Goal: Task Accomplishment & Management: Use online tool/utility

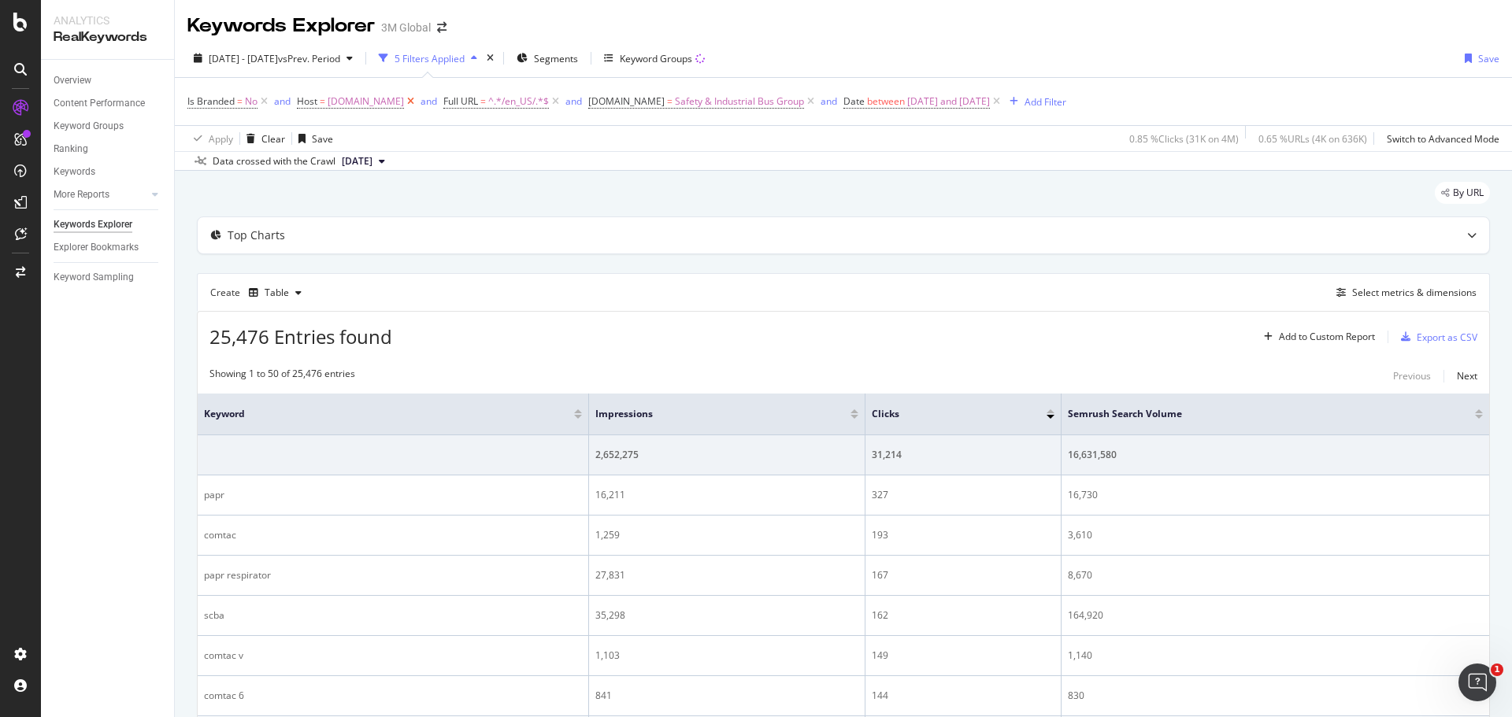
click at [404, 100] on icon at bounding box center [410, 102] width 13 height 16
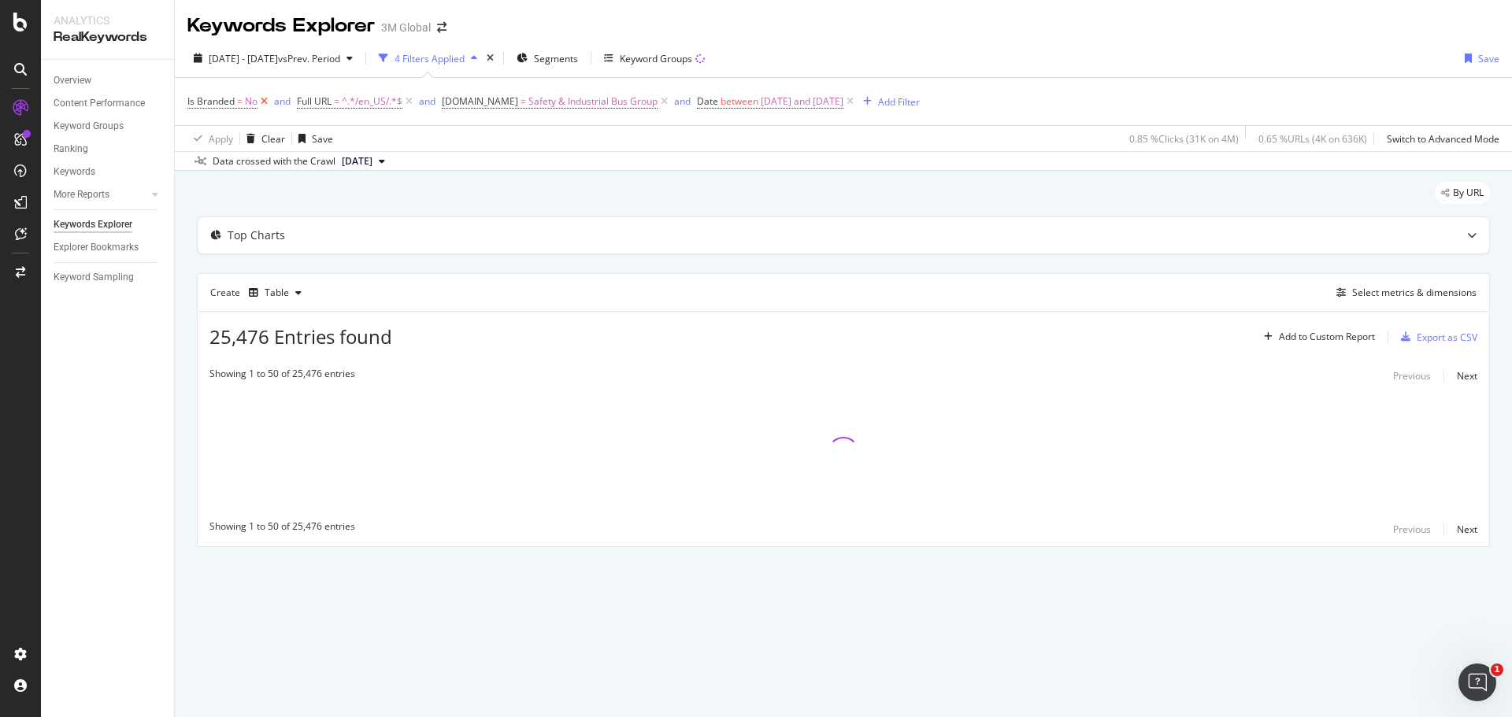
click at [265, 102] on icon at bounding box center [263, 102] width 13 height 16
click at [554, 101] on icon at bounding box center [554, 102] width 13 height 16
click at [492, 101] on icon at bounding box center [485, 102] width 13 height 16
click at [274, 100] on span "^.*/en_US/.*$" at bounding box center [262, 102] width 61 height 22
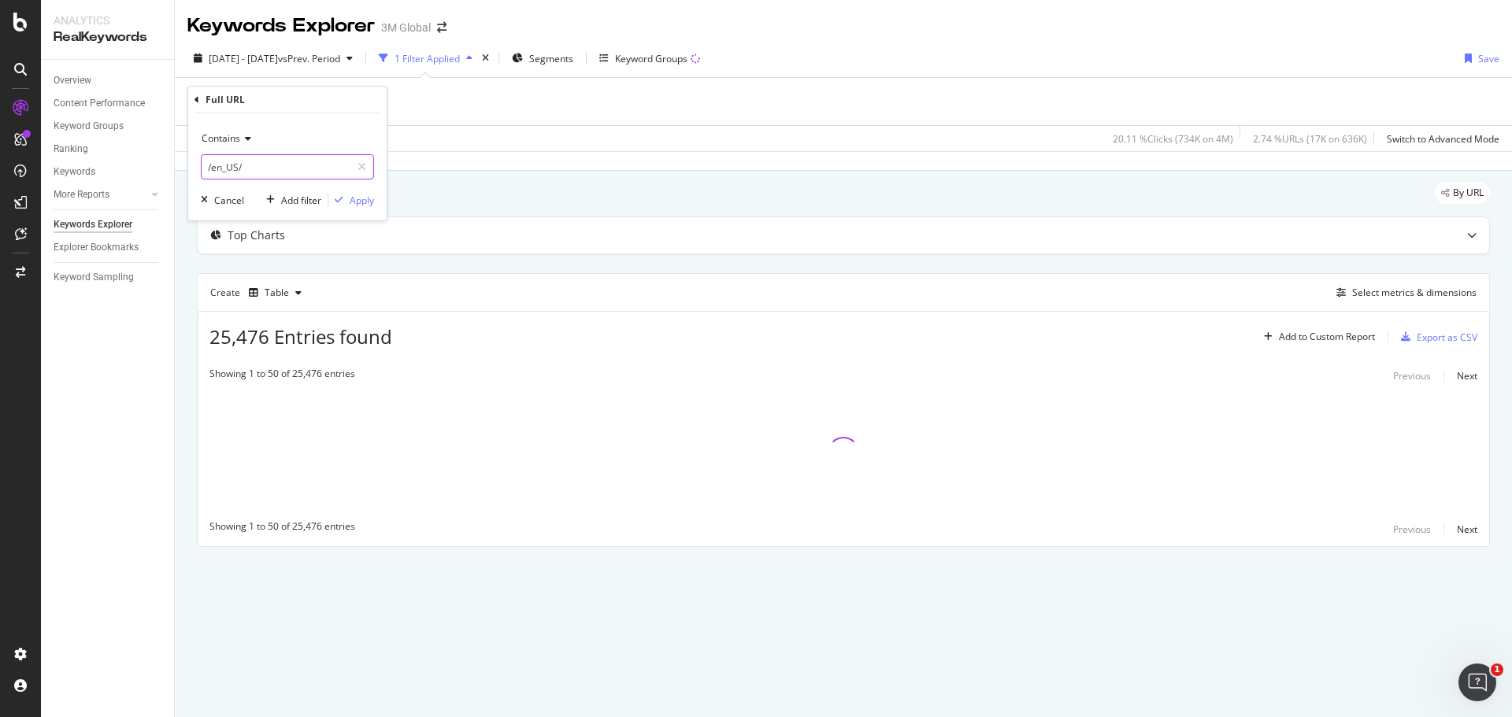
click at [243, 167] on input "/en_US/" at bounding box center [276, 166] width 149 height 25
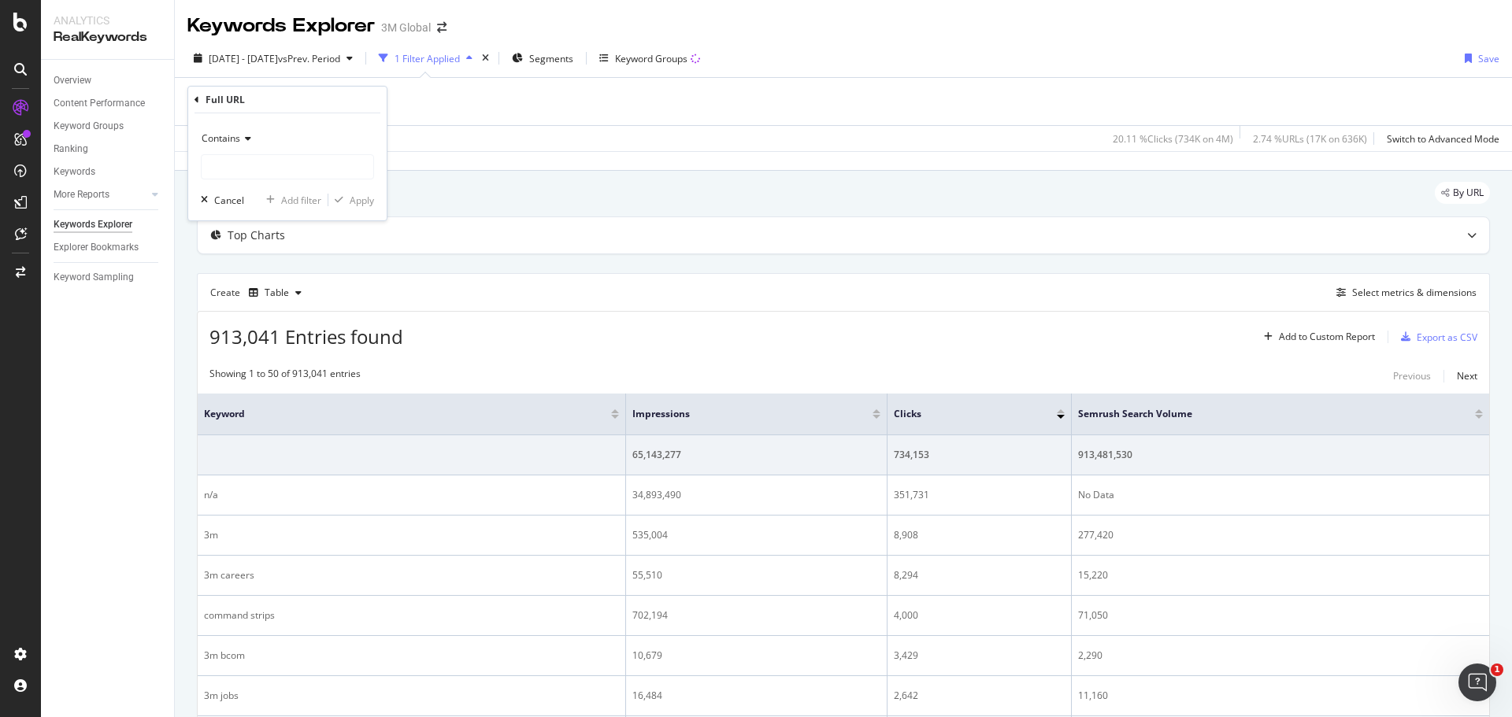
click at [242, 138] on icon at bounding box center [245, 138] width 11 height 9
click at [239, 169] on span "Equal to" at bounding box center [226, 171] width 35 height 13
click at [239, 169] on input "text" at bounding box center [288, 166] width 172 height 25
paste input "https://[DOMAIN_NAME]/3M/pt_BR/embalagem-empacotamento/produtos/fitas-fechament…"
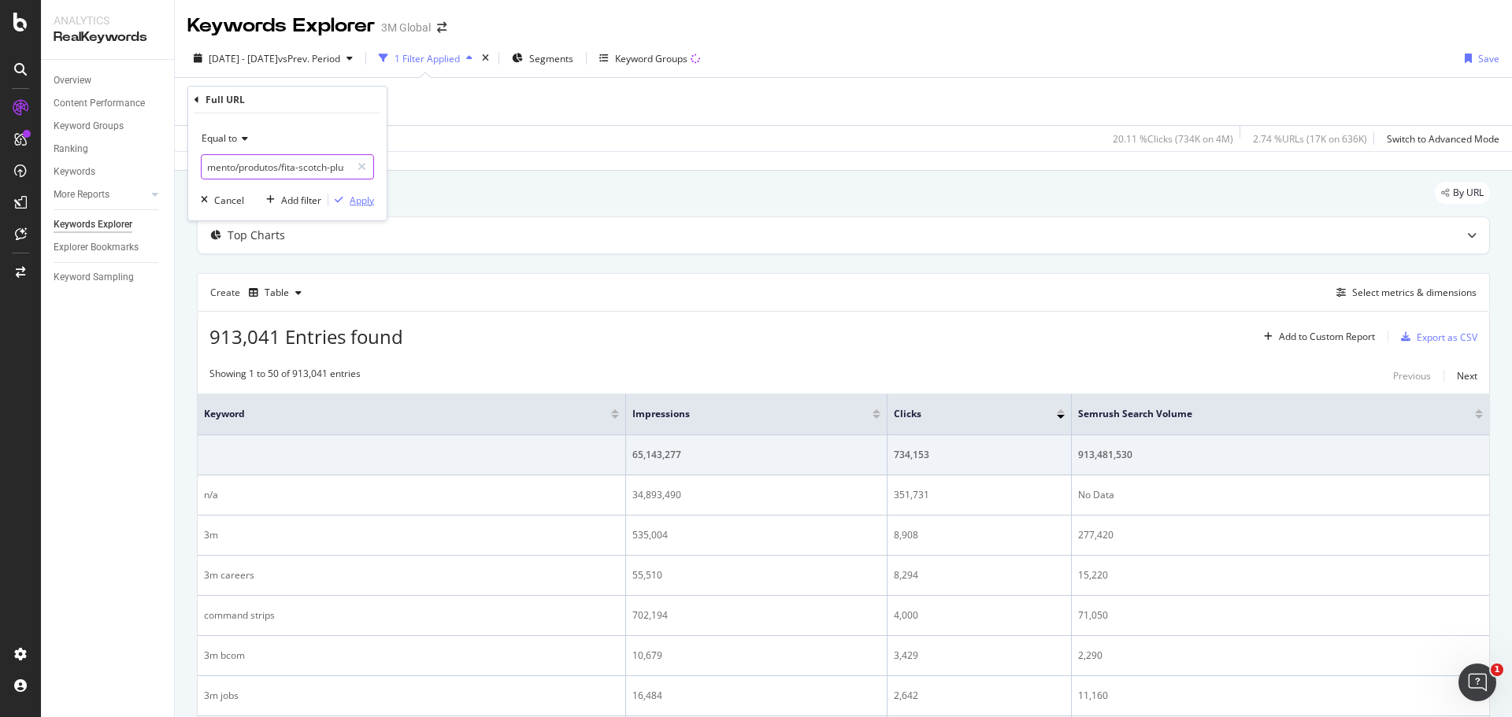
type input "https://[DOMAIN_NAME]/3M/pt_BR/embalagem-empacotamento/produtos/fitas-fechament…"
click at [358, 199] on div "Apply" at bounding box center [362, 200] width 24 height 13
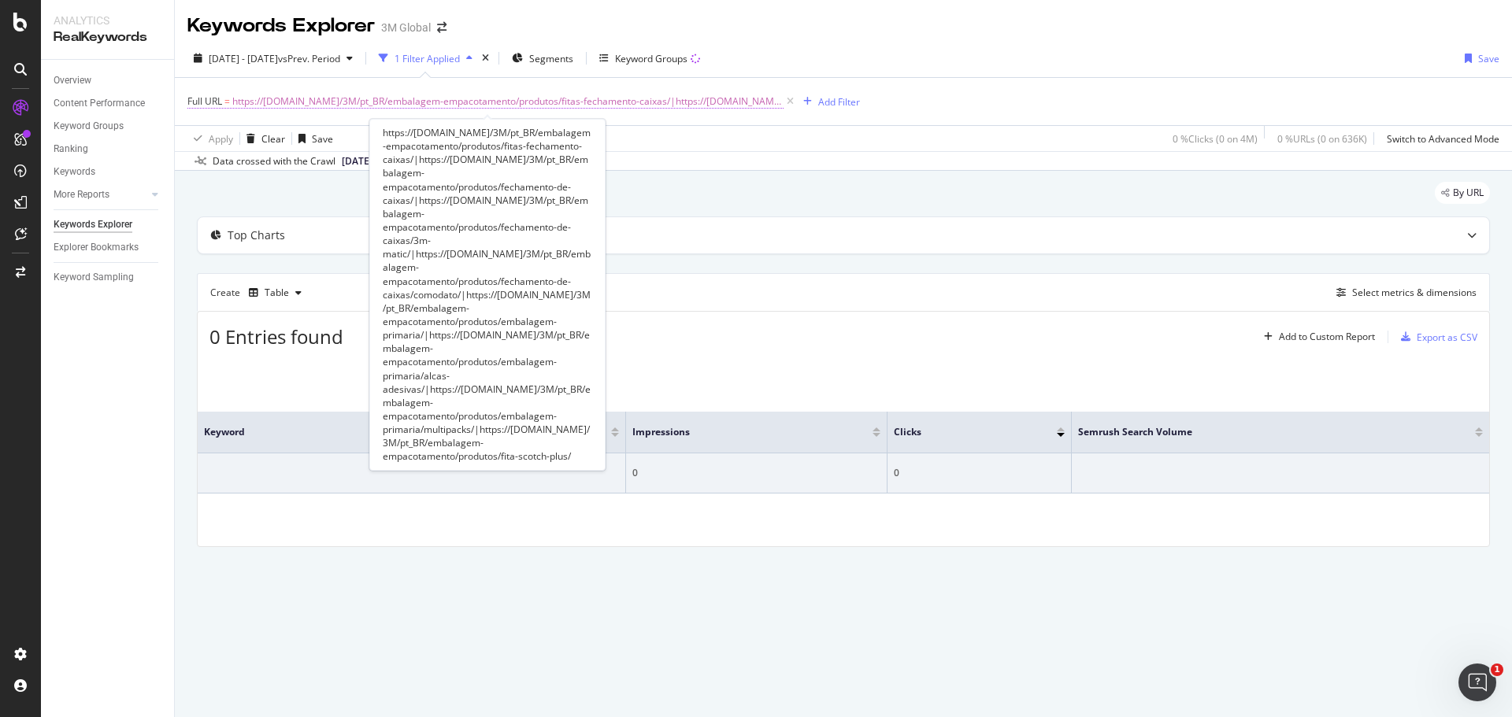
click at [640, 98] on span "https://[DOMAIN_NAME]/3M/pt_BR/embalagem-empacotamento/produtos/fitas-fechament…" at bounding box center [507, 102] width 551 height 22
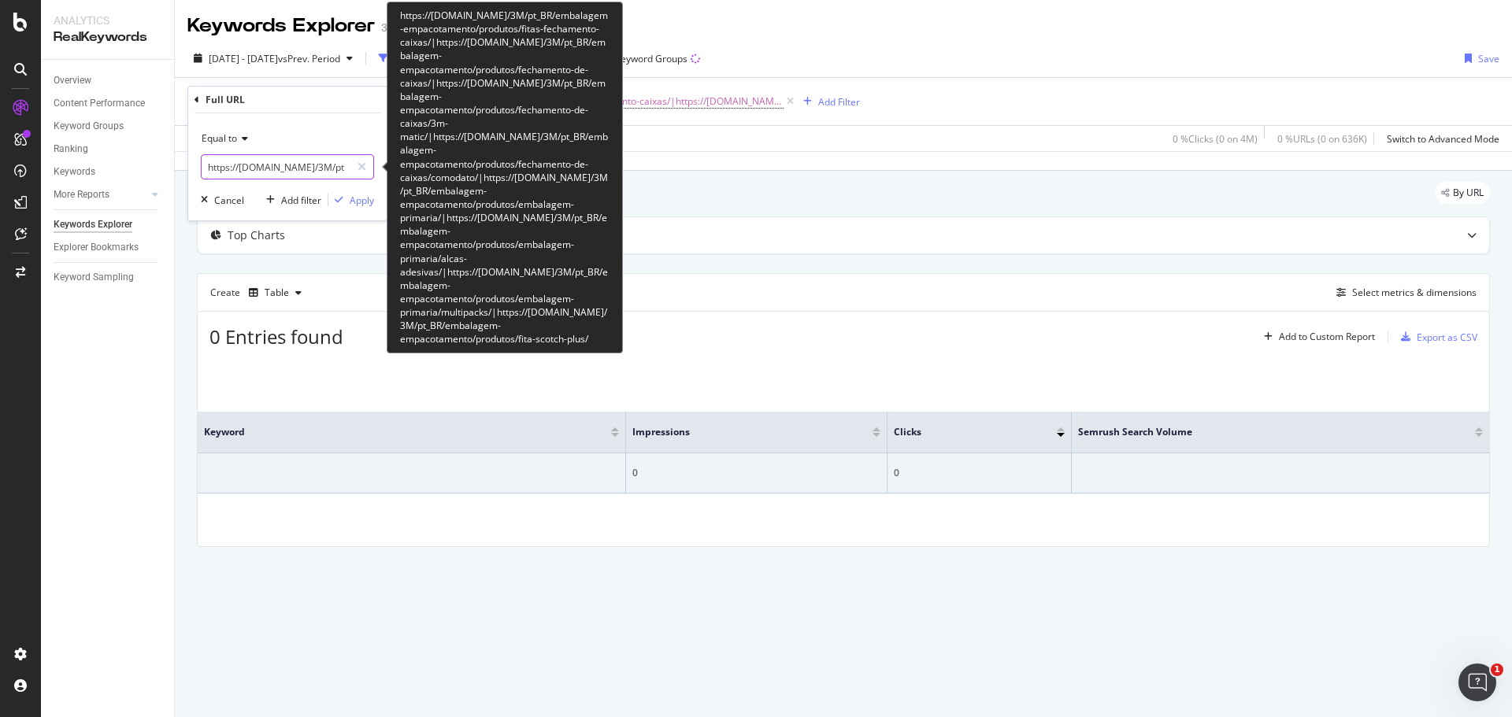
click at [283, 171] on input "https://[DOMAIN_NAME]/3M/pt_BR/embalagem-empacotamento/produtos/fitas-fechament…" at bounding box center [276, 166] width 149 height 25
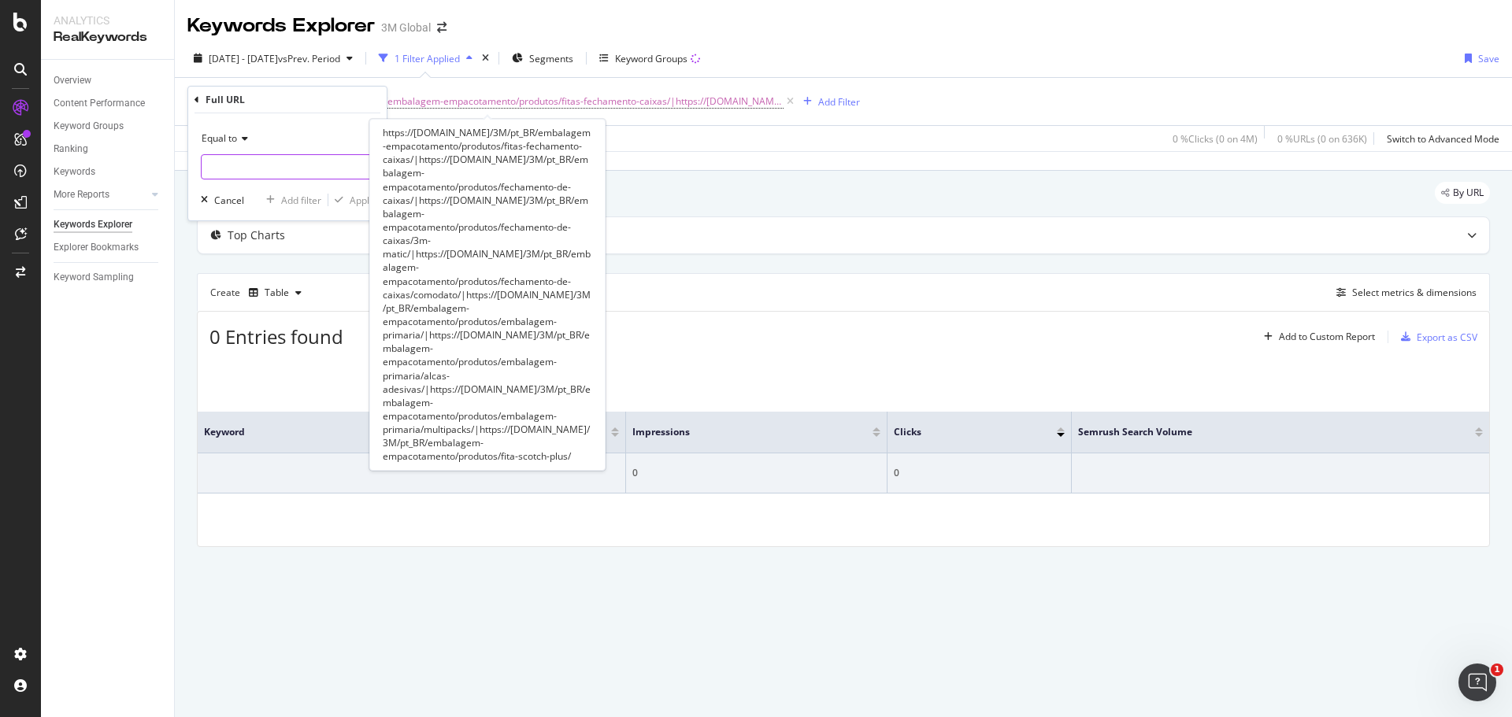
paste input "[URL][DOMAIN_NAME]"
type input "[URL][DOMAIN_NAME]"
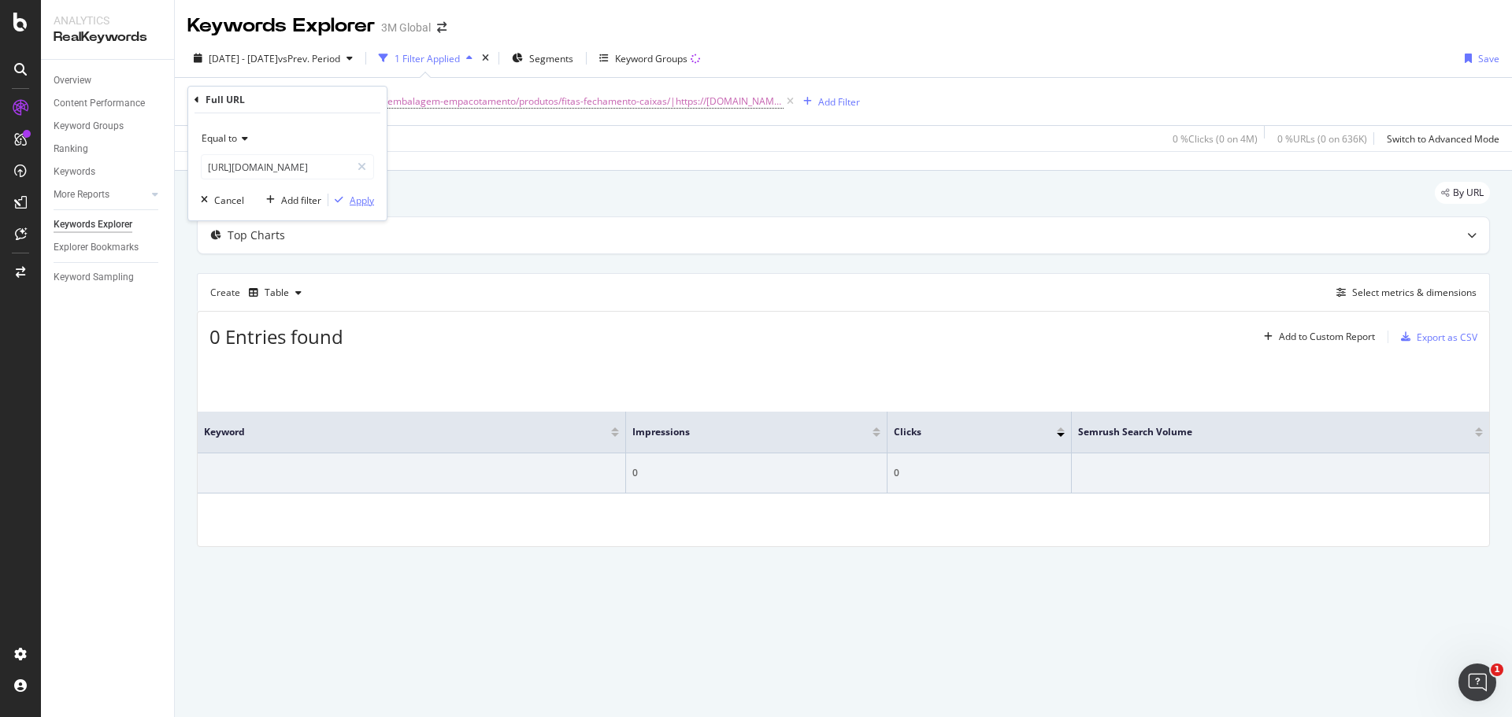
scroll to position [0, 0]
click at [357, 202] on div "Apply" at bounding box center [362, 200] width 24 height 13
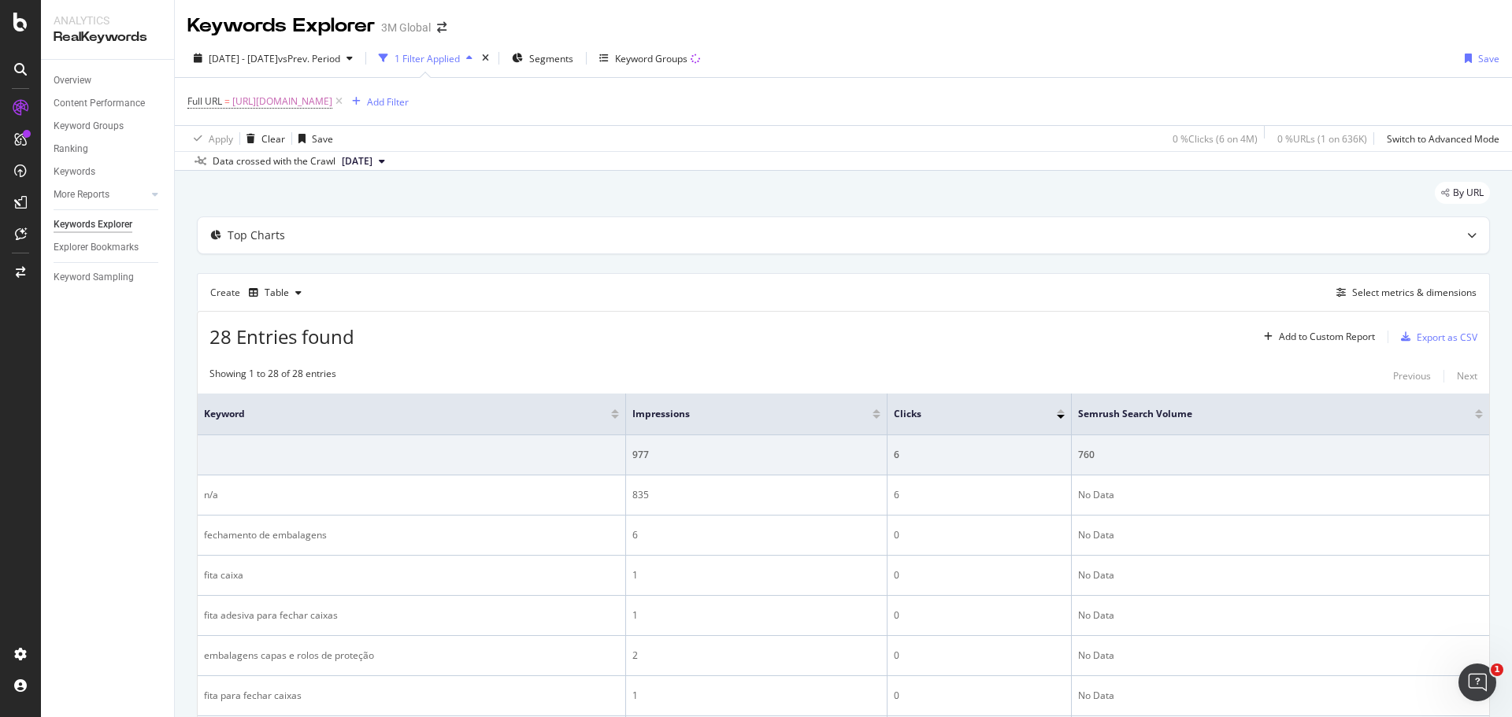
click at [831, 13] on div "Keywords Explorer 3M Global" at bounding box center [843, 19] width 1337 height 39
click at [869, 39] on div "[DATE] - [DATE] vs Prev. Period 1 Filter Applied Segments Keyword Groups Save F…" at bounding box center [843, 104] width 1337 height 131
click at [1426, 338] on div "Export as CSV" at bounding box center [1447, 337] width 61 height 13
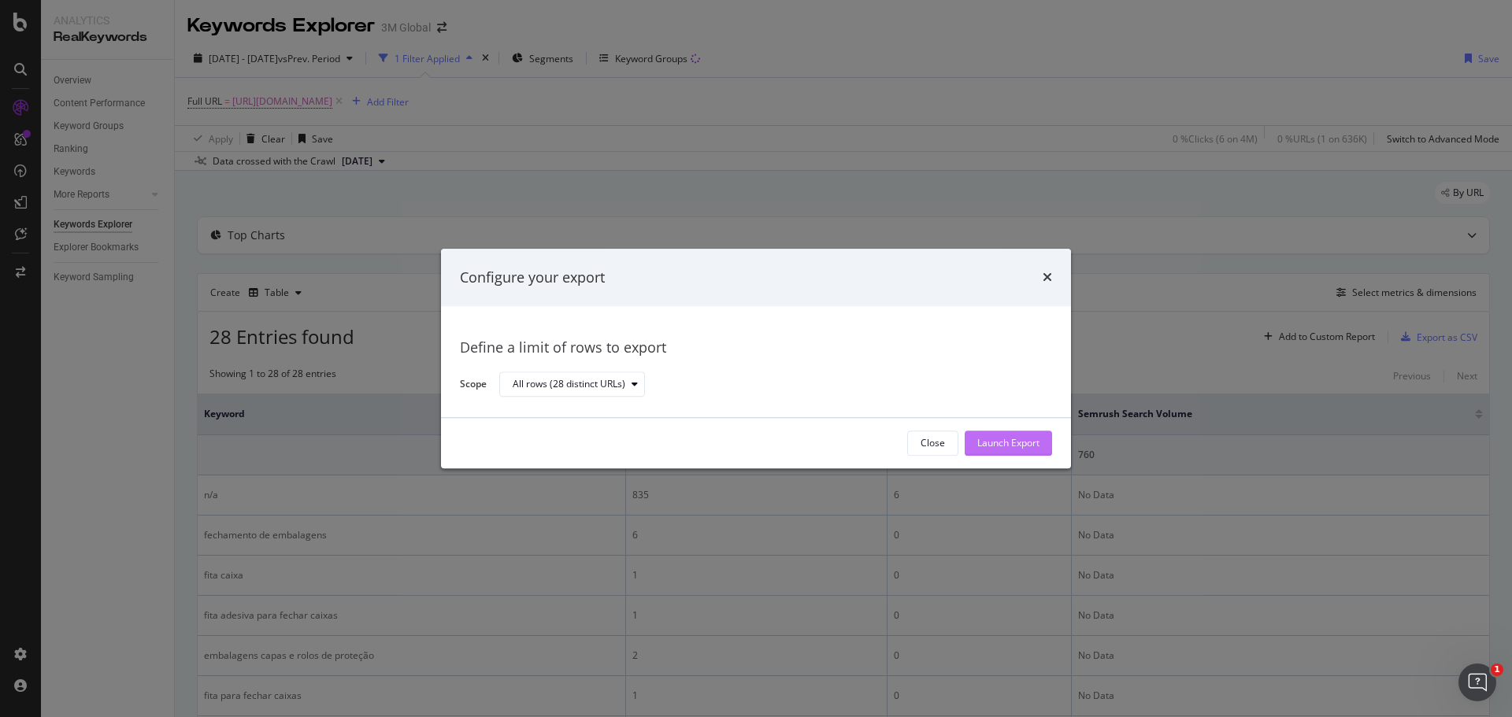
click at [1014, 435] on div "Launch Export" at bounding box center [1008, 443] width 62 height 24
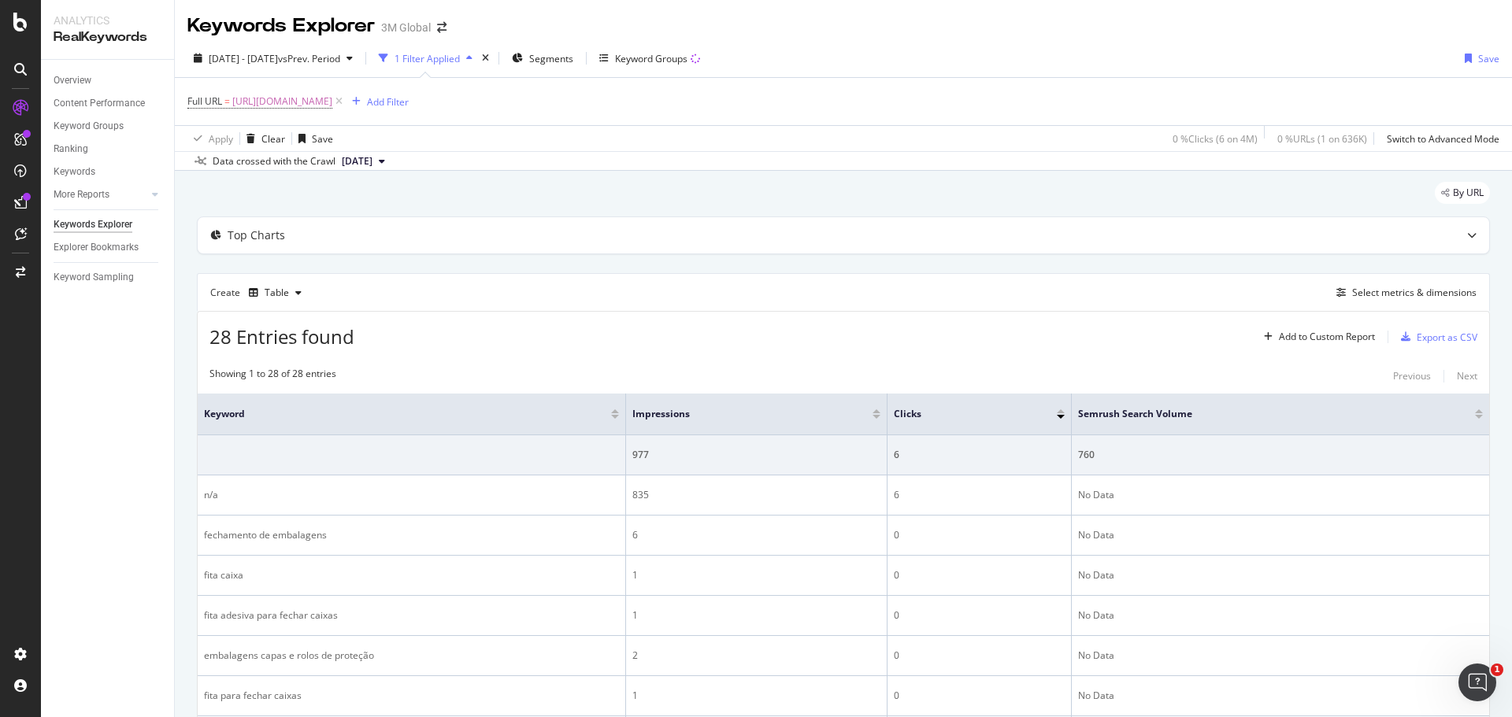
click at [890, 31] on div "Keywords Explorer 3M Global" at bounding box center [843, 19] width 1337 height 39
click at [332, 98] on span "[URL][DOMAIN_NAME]" at bounding box center [282, 102] width 100 height 22
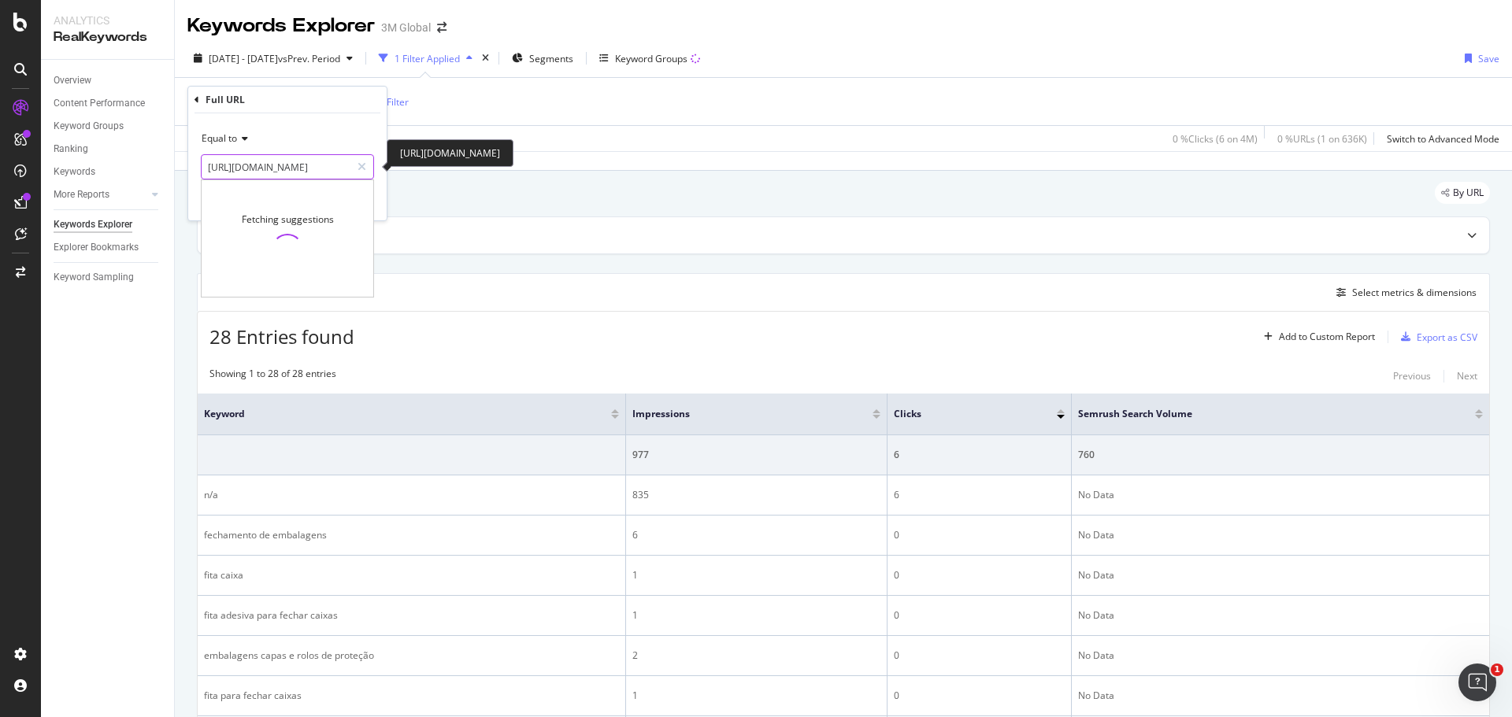
click at [310, 165] on input "[URL][DOMAIN_NAME]" at bounding box center [276, 166] width 149 height 25
paste input "echamento-de"
type input "[URL][DOMAIN_NAME]"
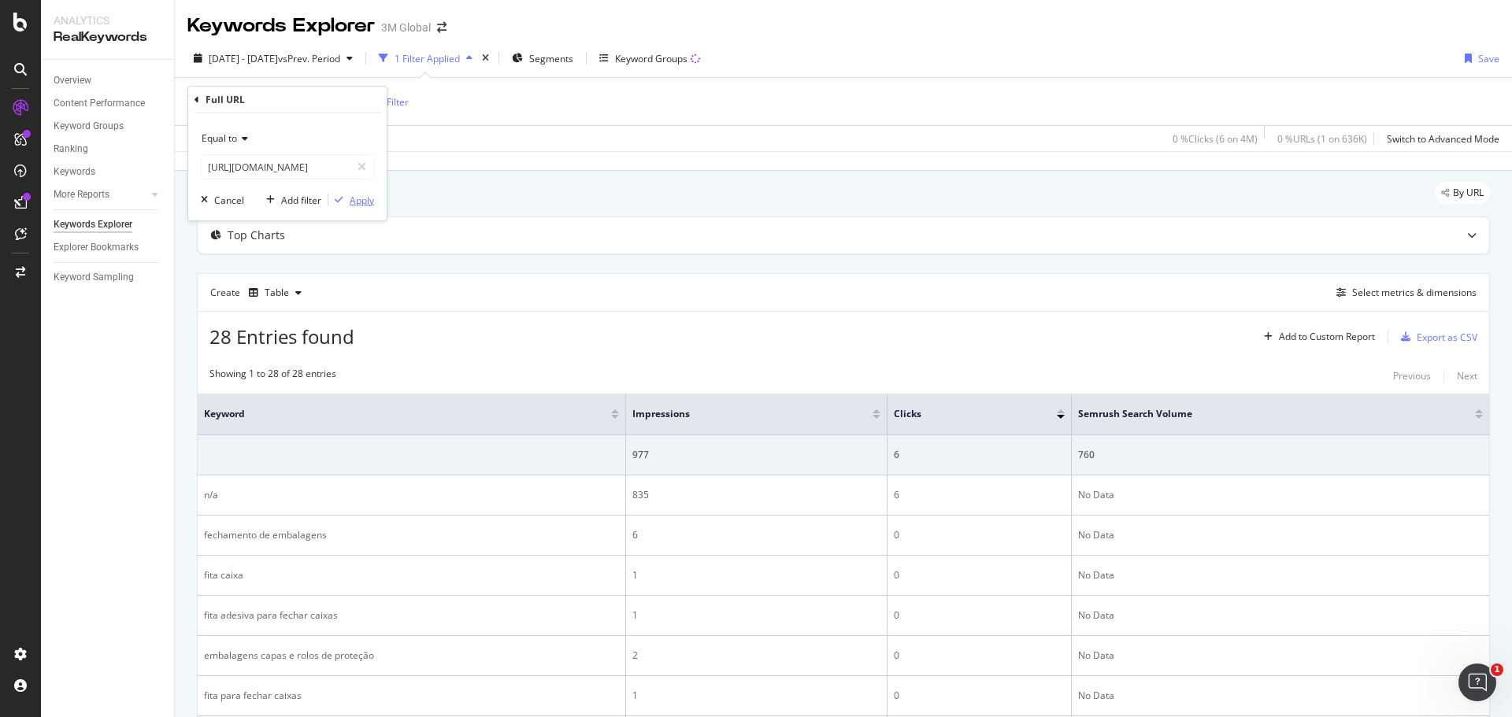
scroll to position [0, 0]
drag, startPoint x: 353, startPoint y: 202, endPoint x: 369, endPoint y: 196, distance: 16.7
click at [354, 202] on div "Apply" at bounding box center [362, 200] width 24 height 13
click at [332, 97] on span "[URL][DOMAIN_NAME]" at bounding box center [282, 102] width 100 height 22
click at [980, 81] on div "Full URL = [URL][DOMAIN_NAME] Add Filter" at bounding box center [843, 101] width 1312 height 47
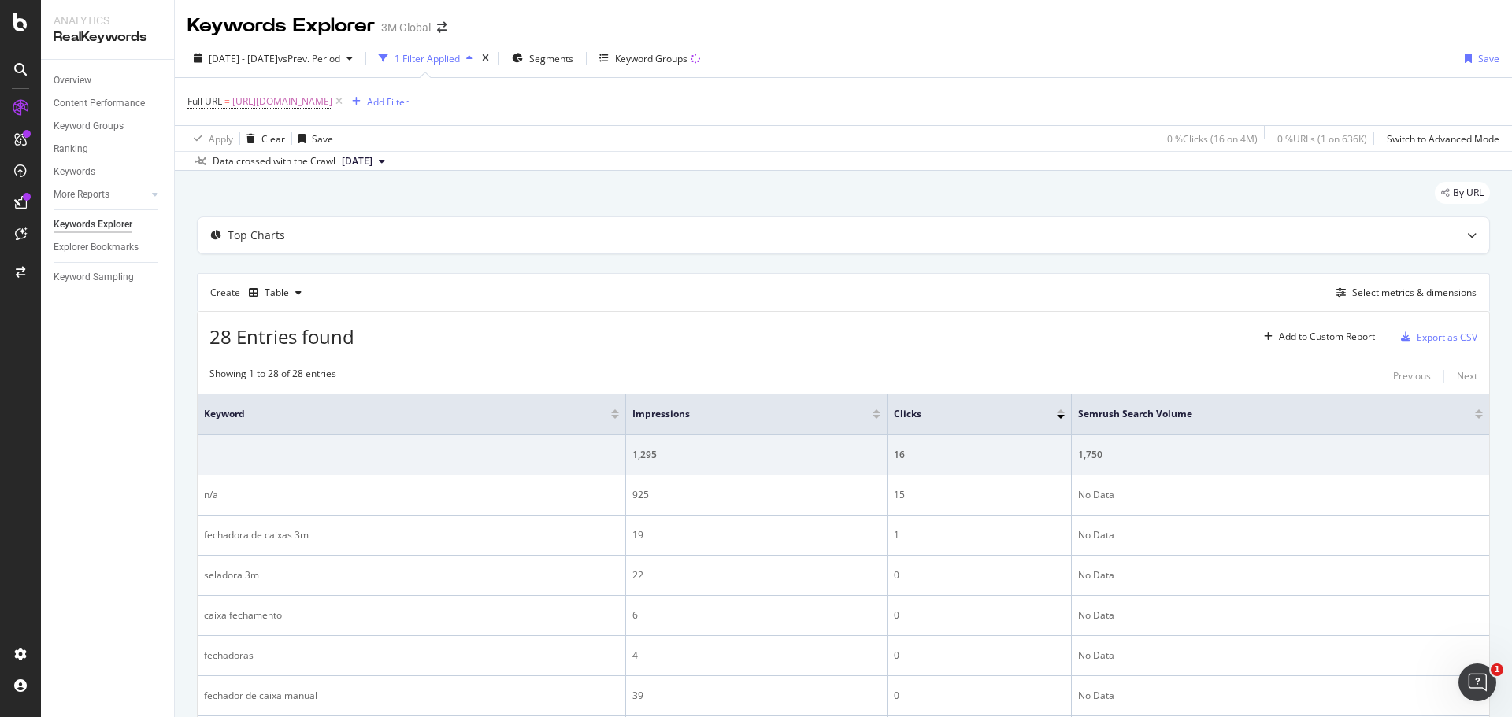
click at [1430, 339] on div "Export as CSV" at bounding box center [1447, 337] width 61 height 13
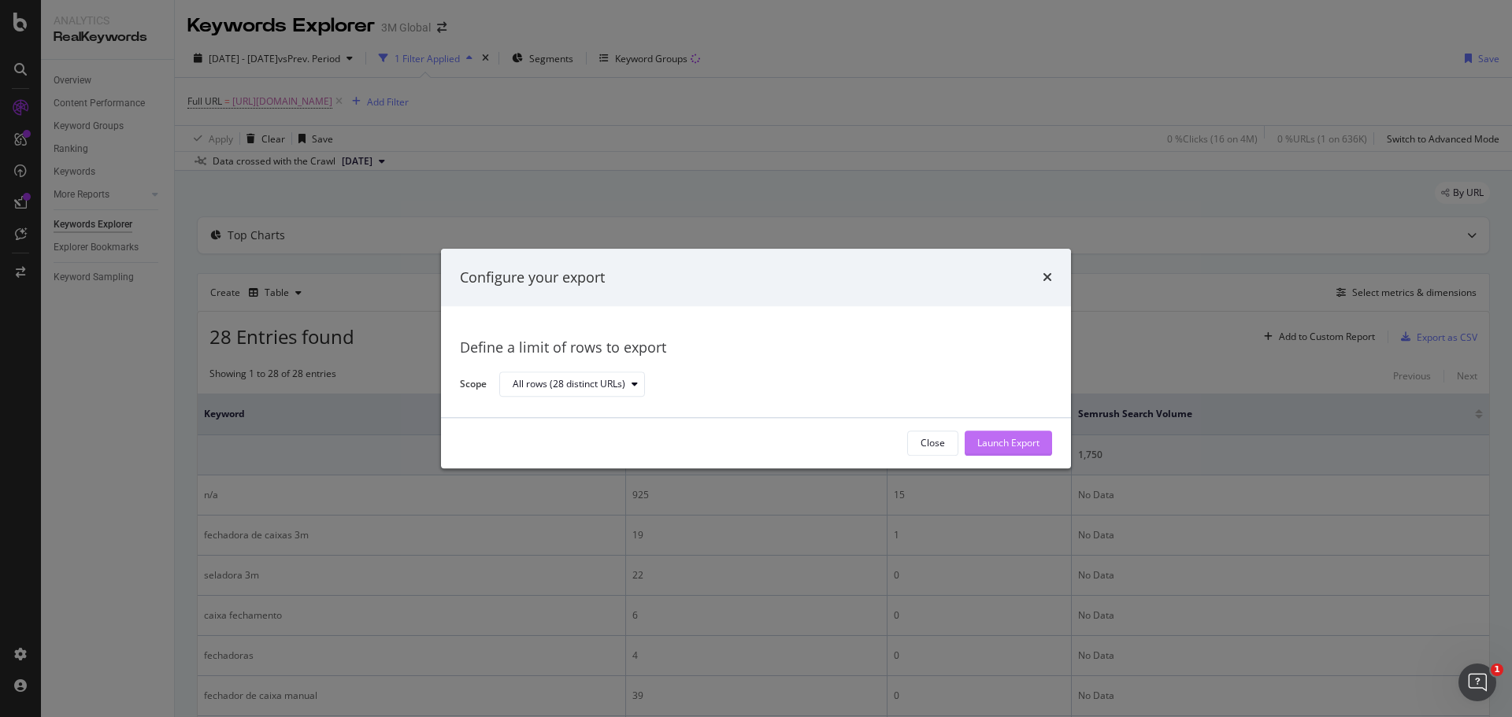
click at [990, 442] on div "Launch Export" at bounding box center [1008, 443] width 62 height 13
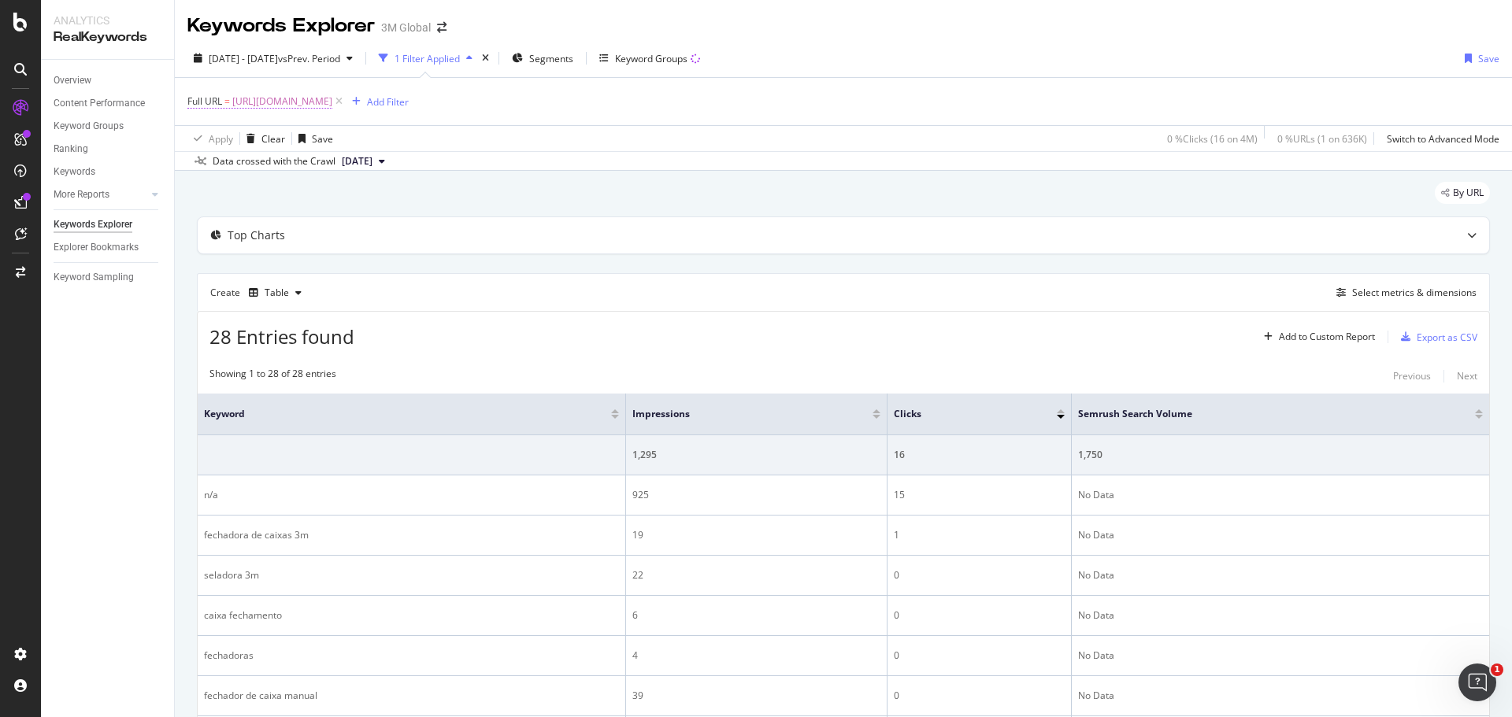
click at [332, 99] on span "[URL][DOMAIN_NAME]" at bounding box center [282, 102] width 100 height 22
click at [310, 167] on input "[URL][DOMAIN_NAME]" at bounding box center [276, 166] width 149 height 25
paste input "3m-matic/"
type input "[URL][DOMAIN_NAME]"
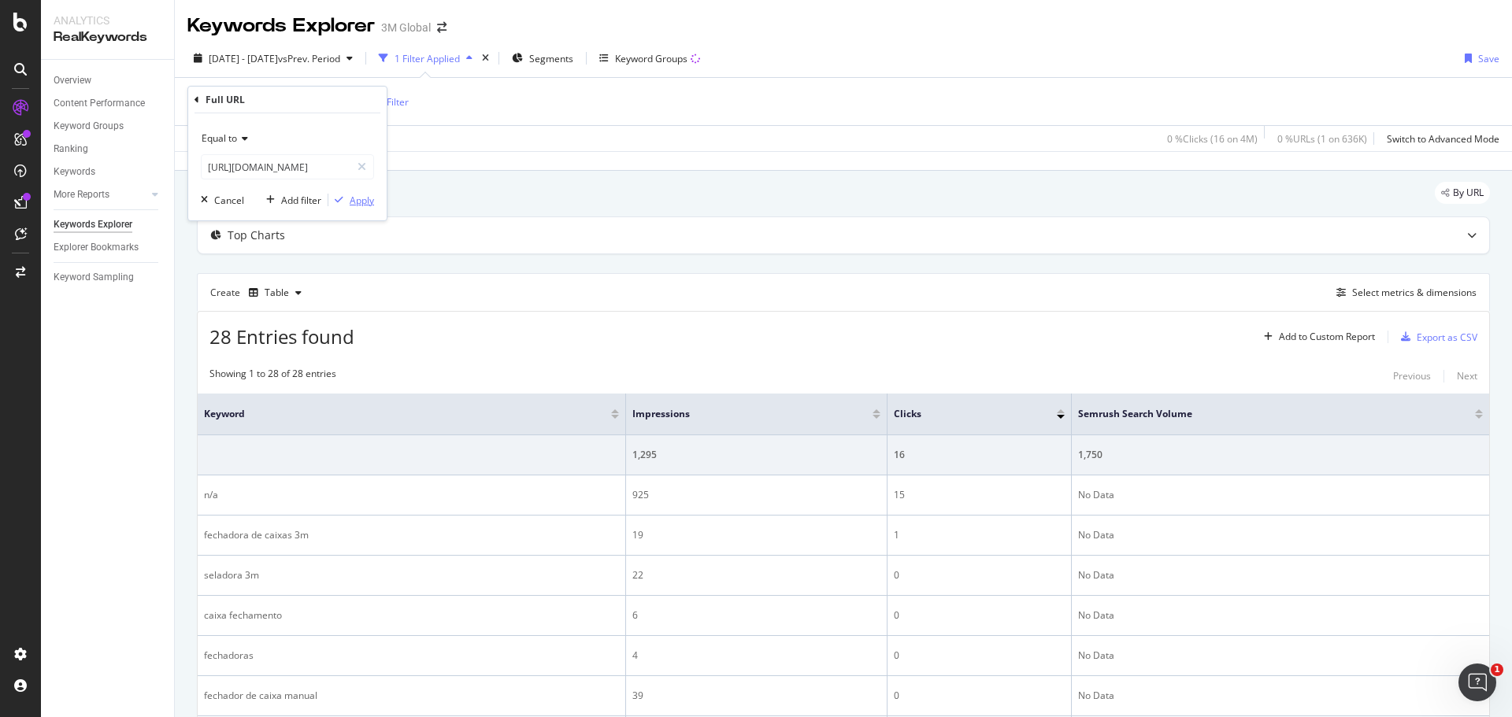
scroll to position [0, 0]
click at [365, 202] on div "Apply" at bounding box center [362, 200] width 24 height 13
click at [1427, 337] on div "Export as CSV" at bounding box center [1447, 337] width 61 height 13
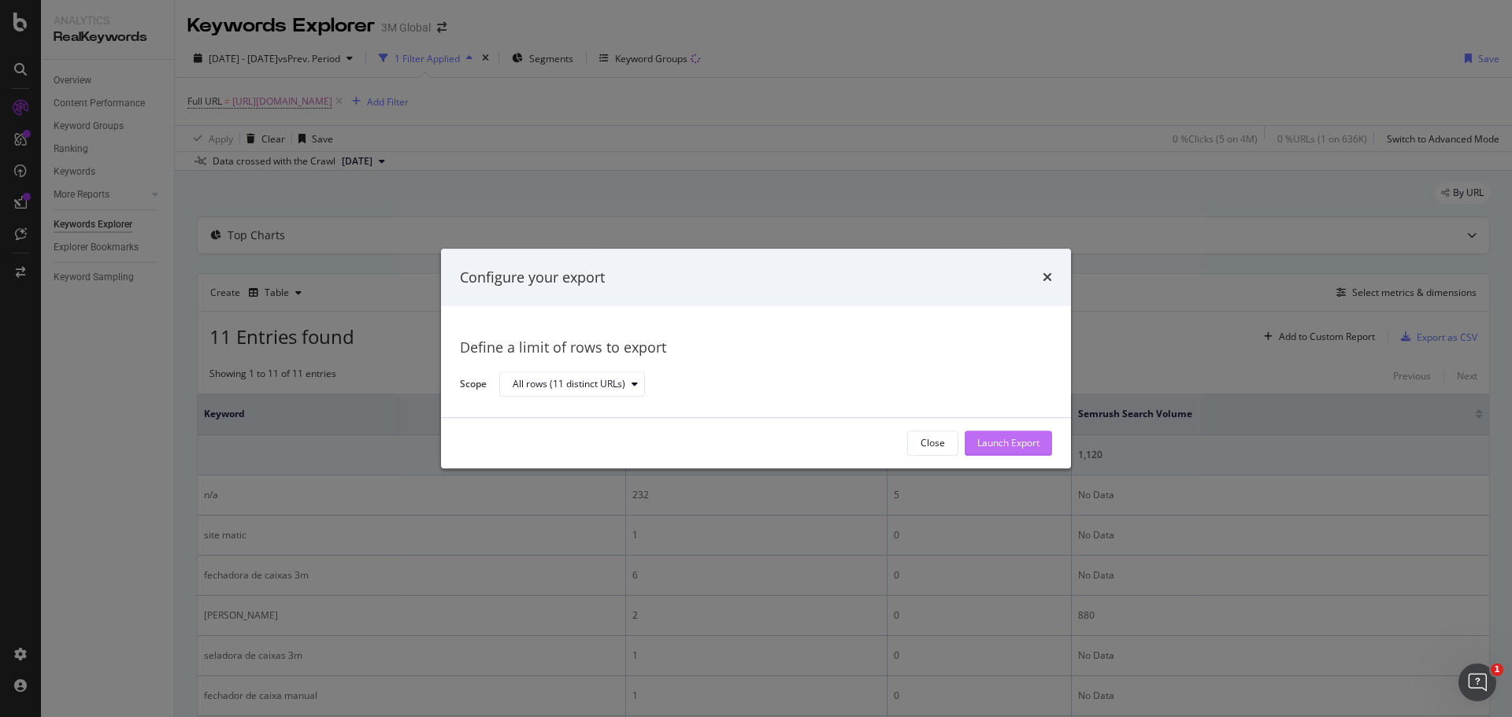
click at [1018, 439] on div "Launch Export" at bounding box center [1008, 443] width 62 height 13
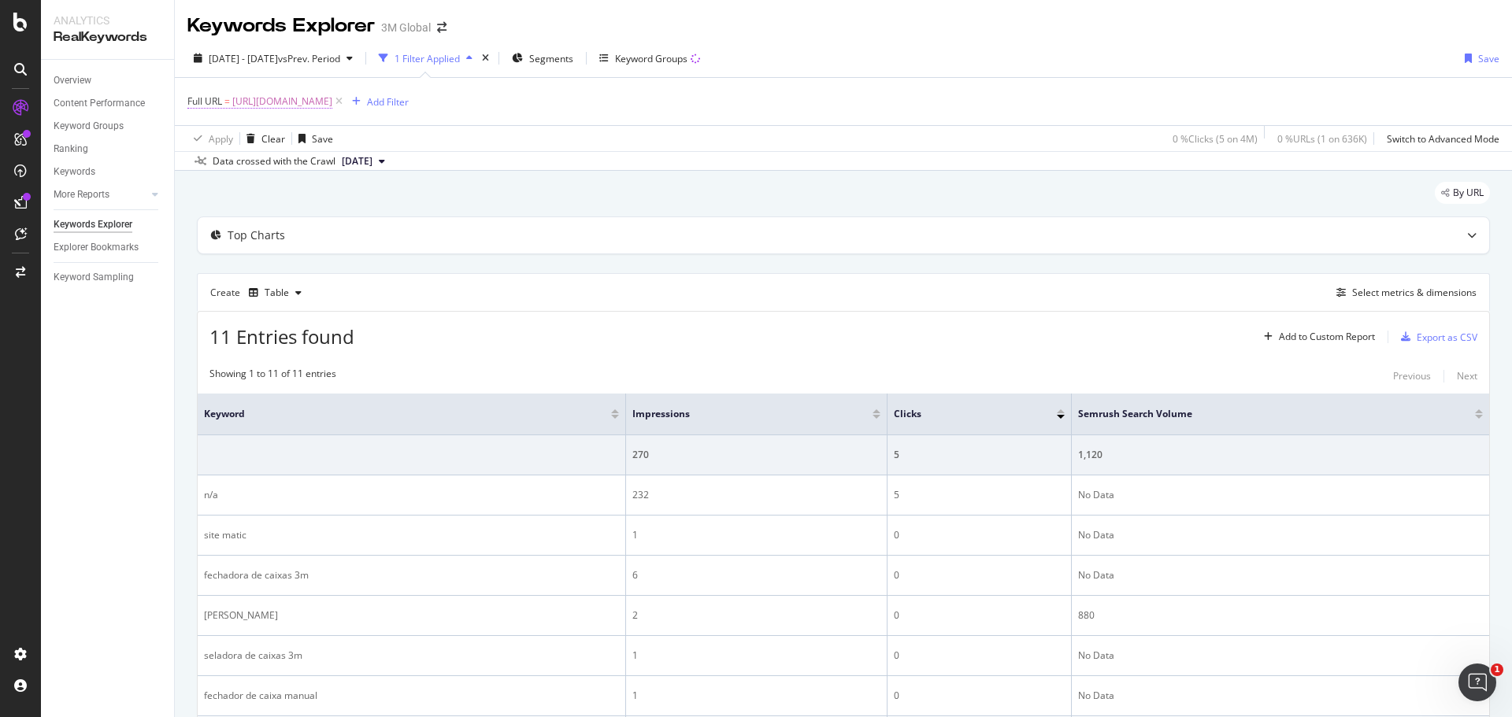
click at [332, 98] on span "[URL][DOMAIN_NAME]" at bounding box center [282, 102] width 100 height 22
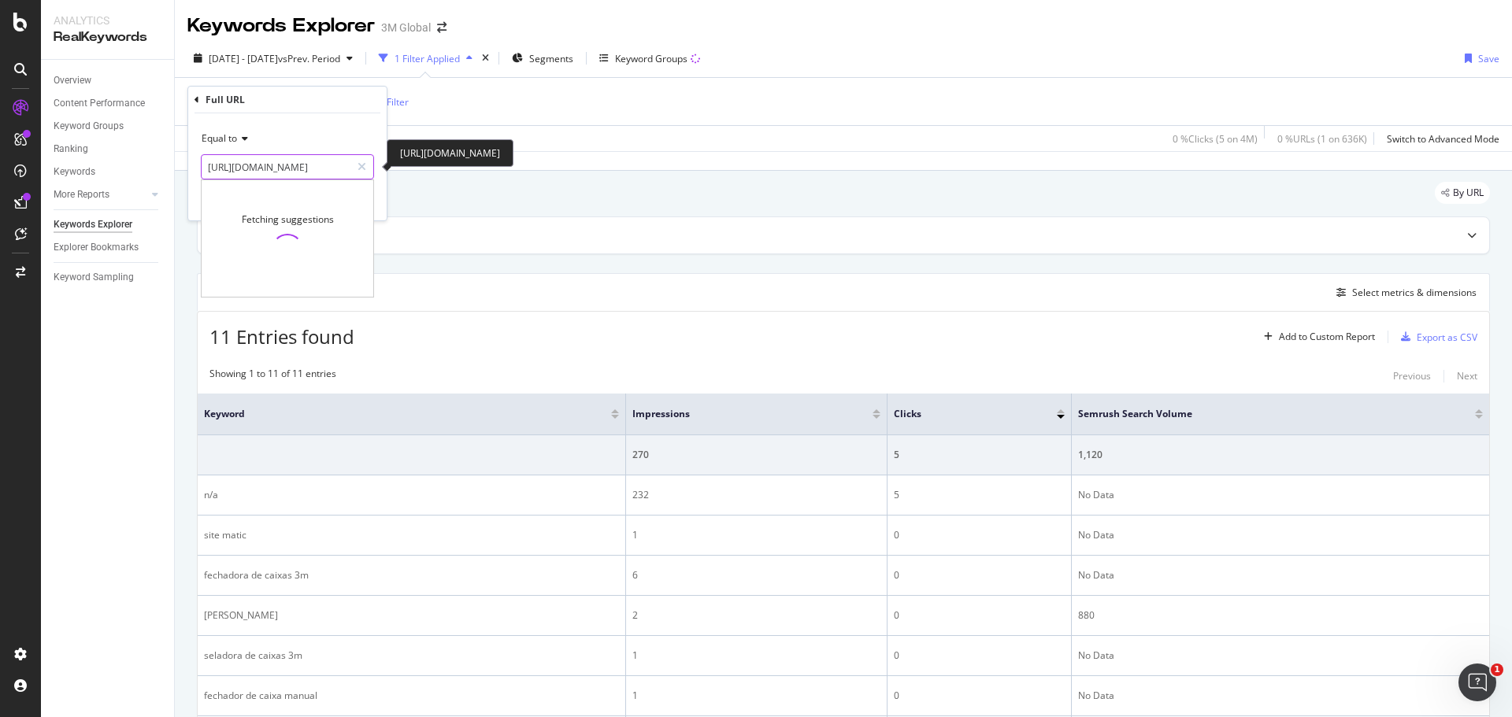
click at [291, 165] on input "[URL][DOMAIN_NAME]" at bounding box center [276, 166] width 149 height 25
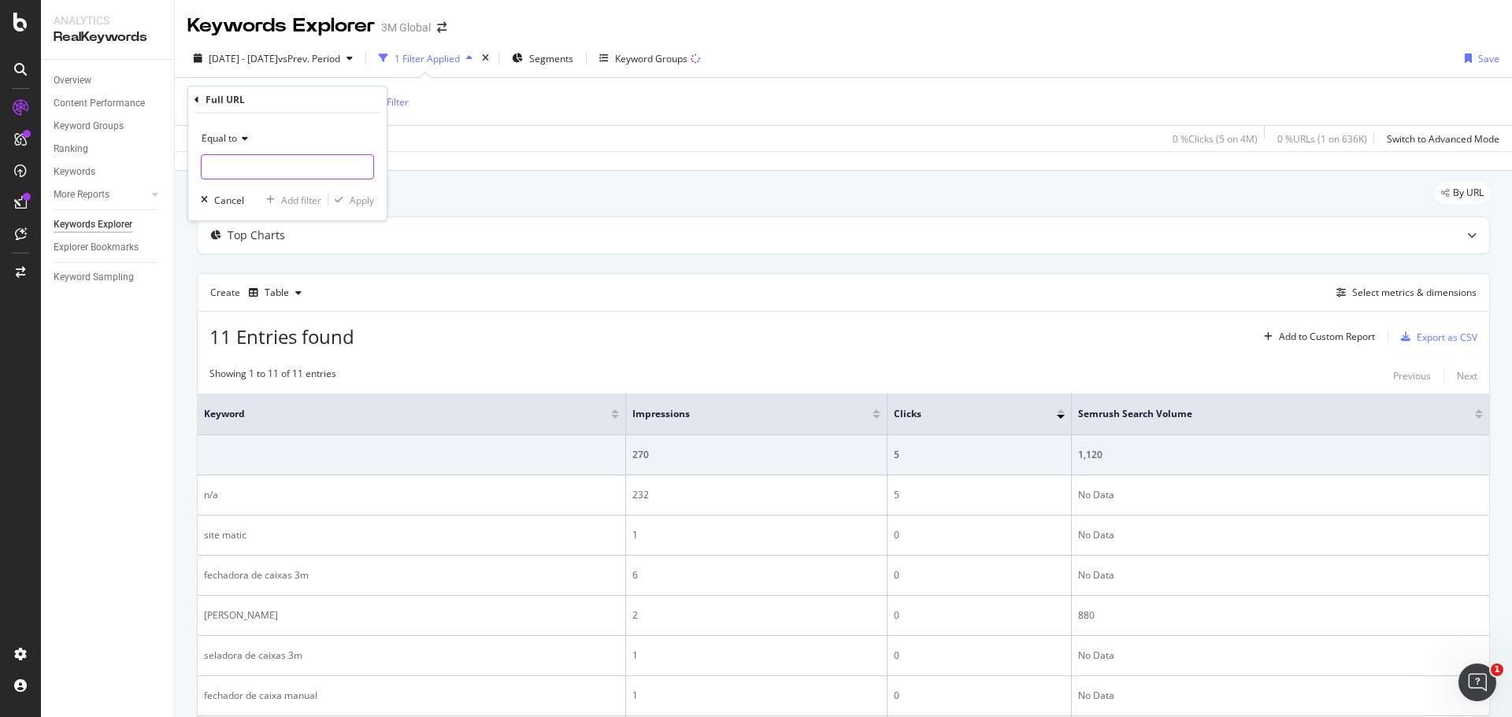
paste input "[URL][DOMAIN_NAME]"
type input "[URL][DOMAIN_NAME]"
click at [357, 201] on div "Apply" at bounding box center [362, 200] width 24 height 13
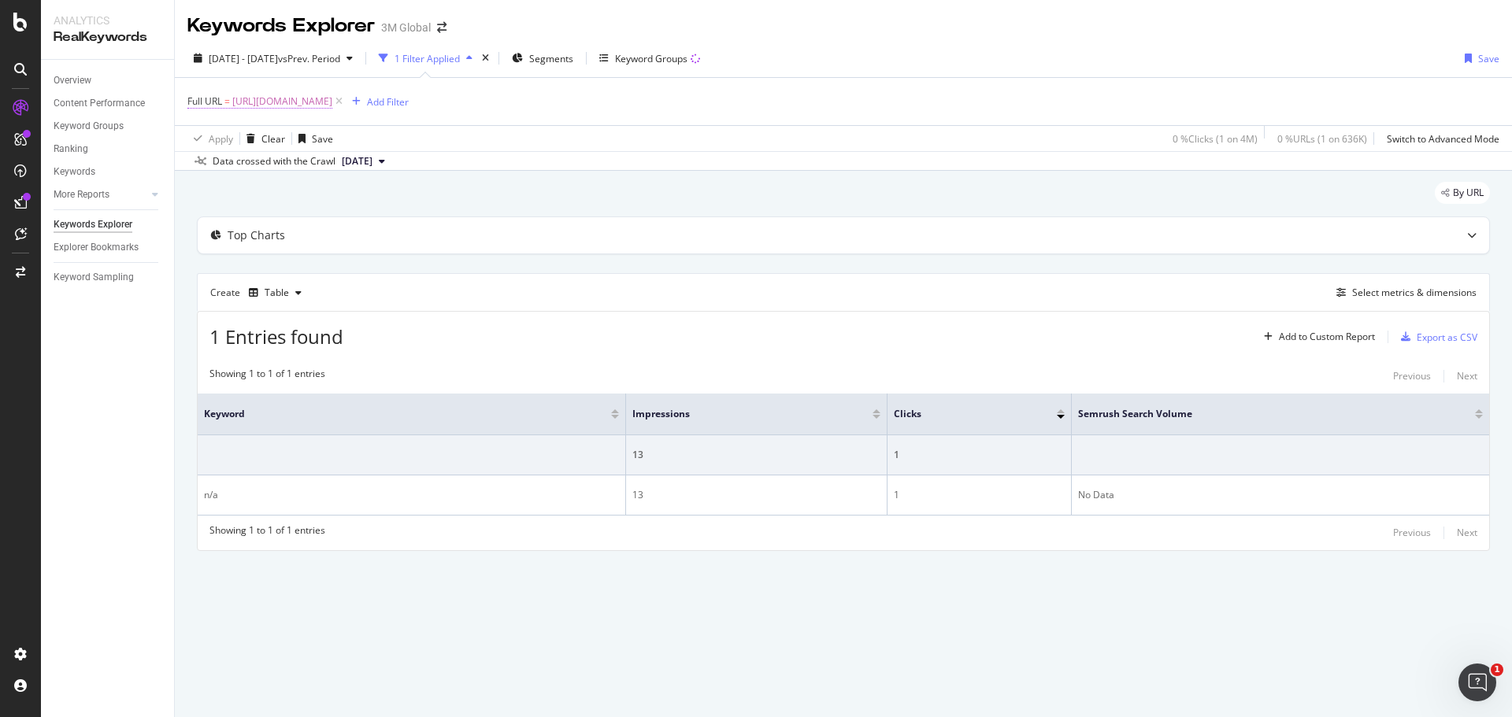
click at [332, 104] on span "[URL][DOMAIN_NAME]" at bounding box center [282, 102] width 100 height 22
click at [320, 171] on input "[URL][DOMAIN_NAME]" at bounding box center [276, 166] width 149 height 25
paste input "[URL][DOMAIN_NAME]"
type input "[URL][DOMAIN_NAME]"
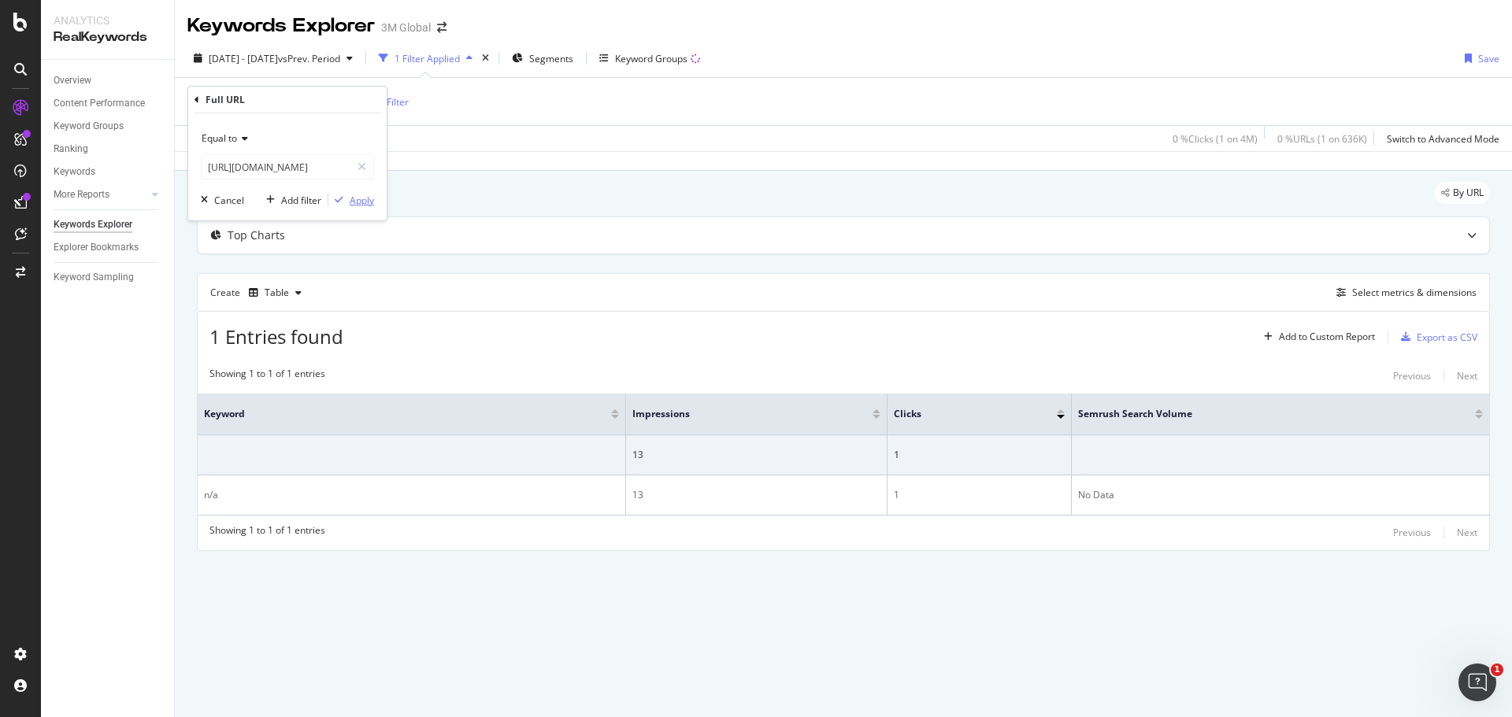
click at [362, 203] on div "Apply" at bounding box center [362, 200] width 24 height 13
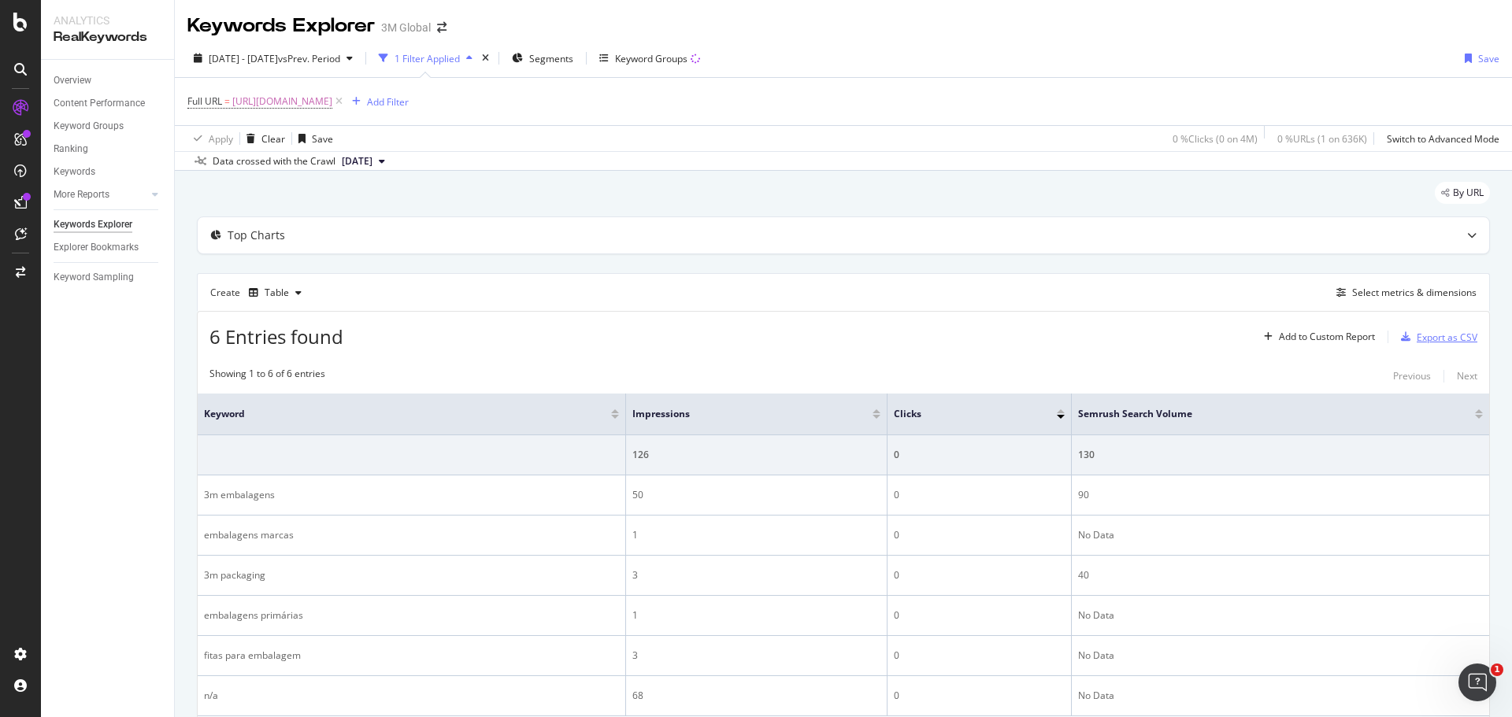
click at [1422, 339] on div "Export as CSV" at bounding box center [1447, 337] width 61 height 13
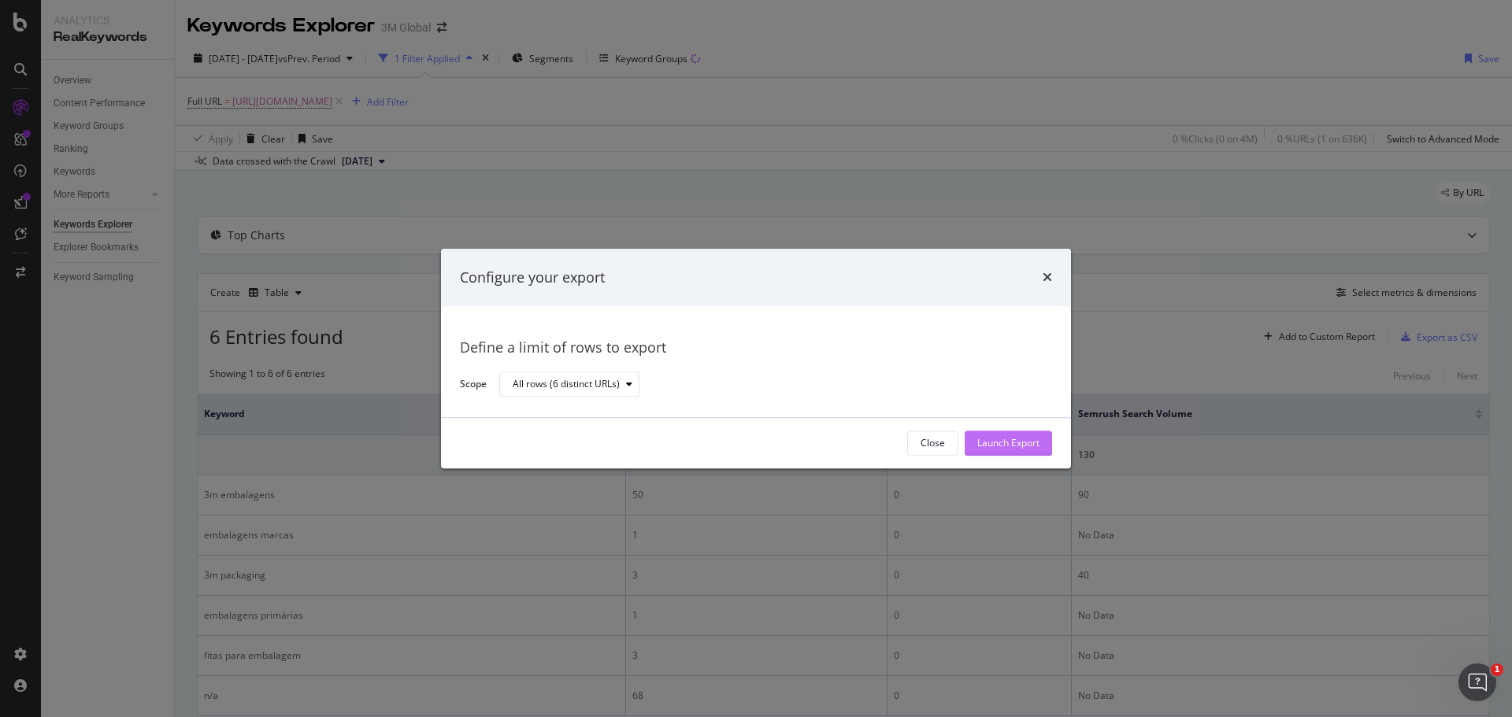
click at [983, 444] on div "Launch Export" at bounding box center [1008, 443] width 62 height 13
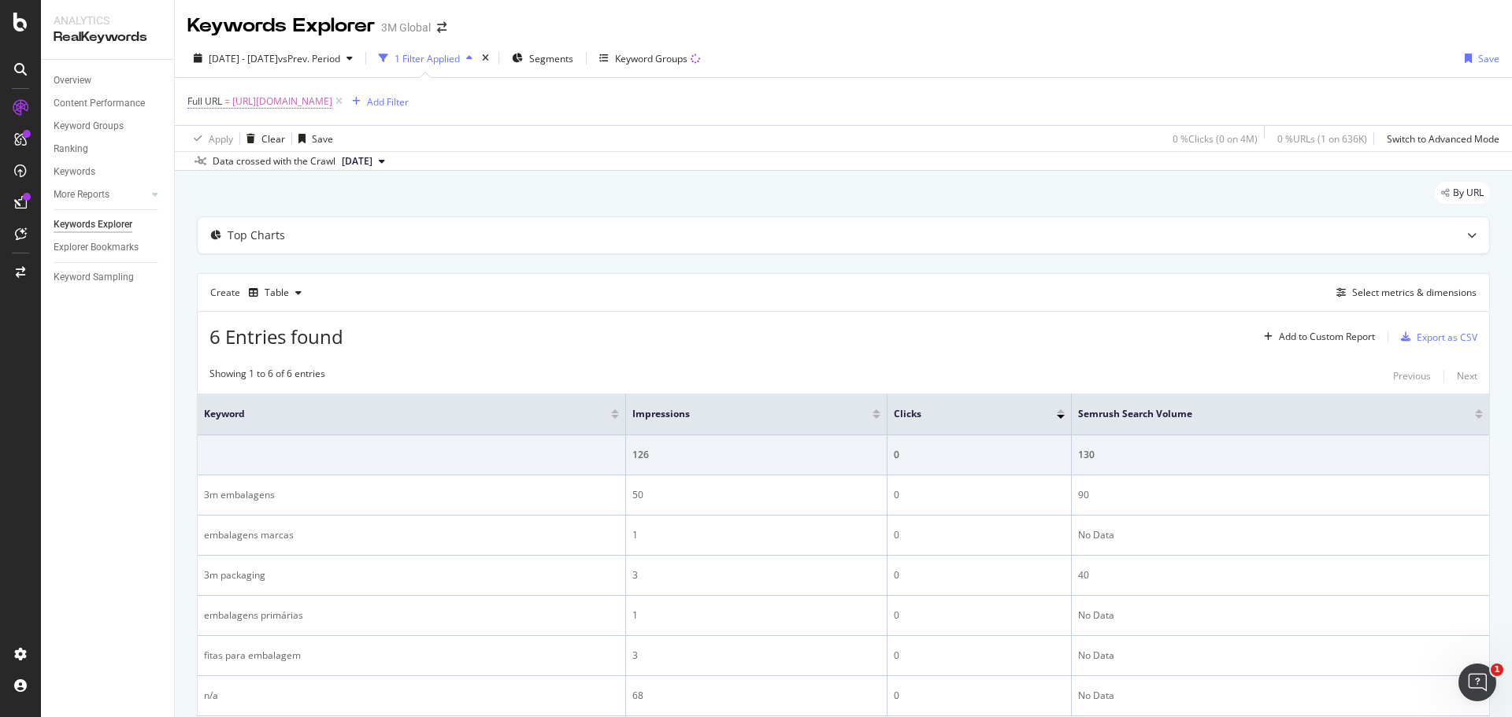
click at [332, 105] on span "[URL][DOMAIN_NAME]" at bounding box center [282, 102] width 100 height 22
click at [294, 168] on input "[URL][DOMAIN_NAME]" at bounding box center [276, 166] width 149 height 25
paste input "[URL][DOMAIN_NAME]"
type input "[URL][DOMAIN_NAME]"
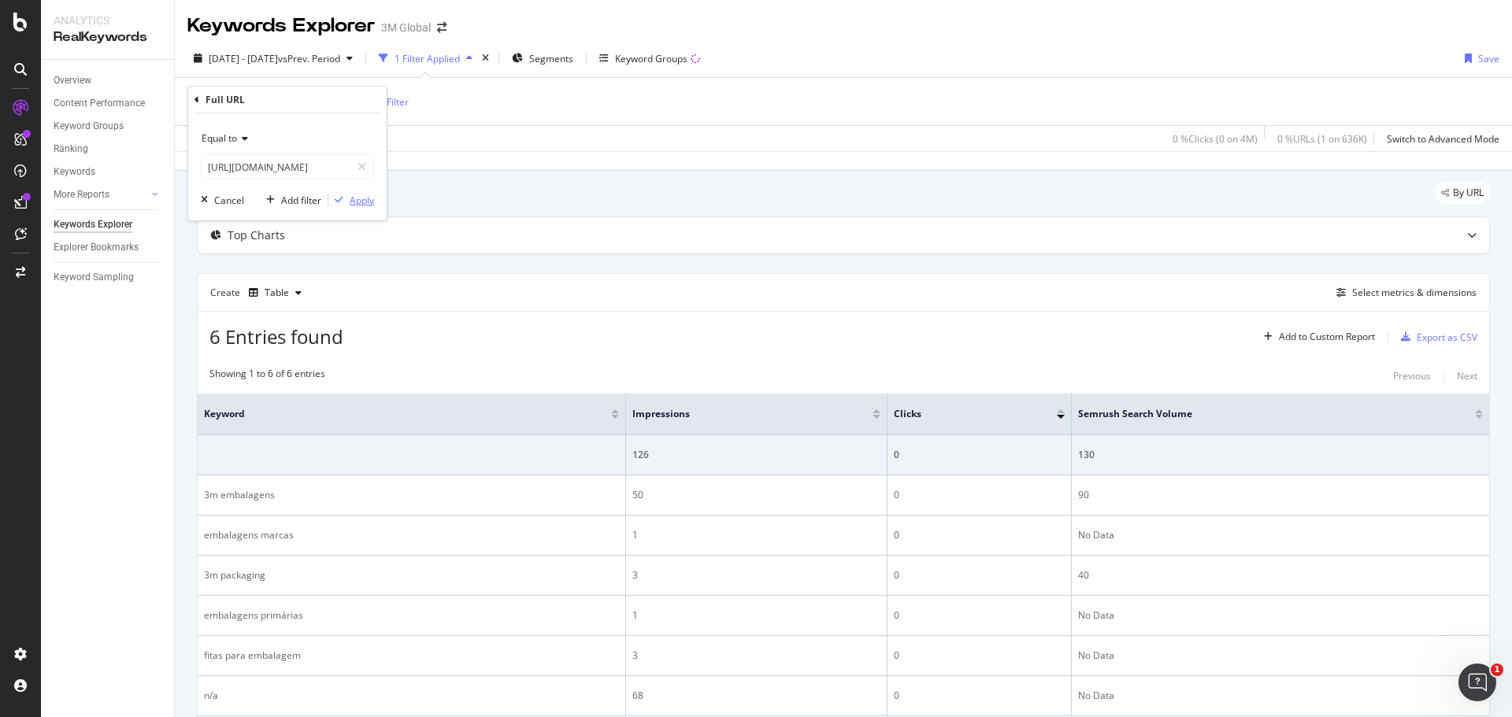
scroll to position [0, 0]
click at [361, 201] on div "Apply" at bounding box center [362, 200] width 24 height 13
click at [1422, 334] on div "Export as CSV" at bounding box center [1447, 337] width 61 height 13
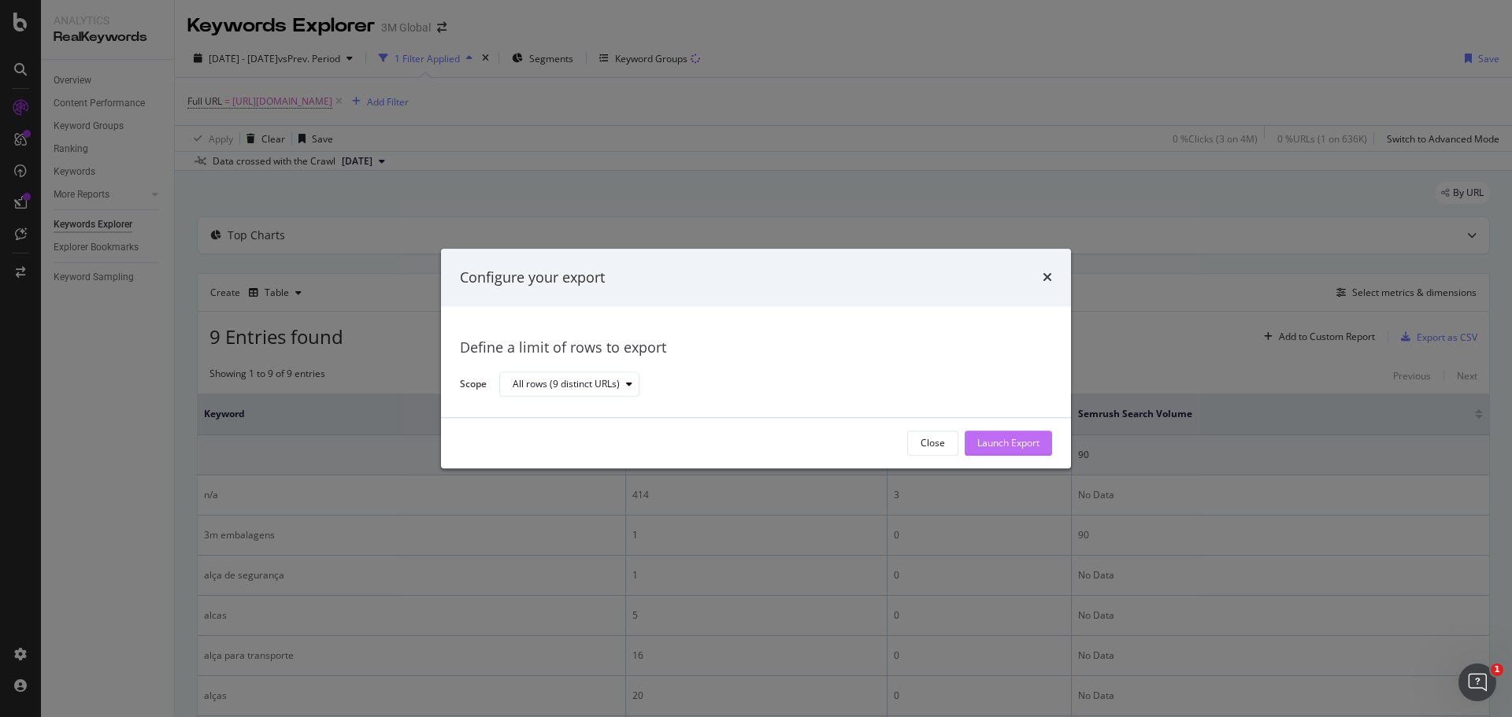
click at [983, 448] on div "Launch Export" at bounding box center [1008, 443] width 62 height 13
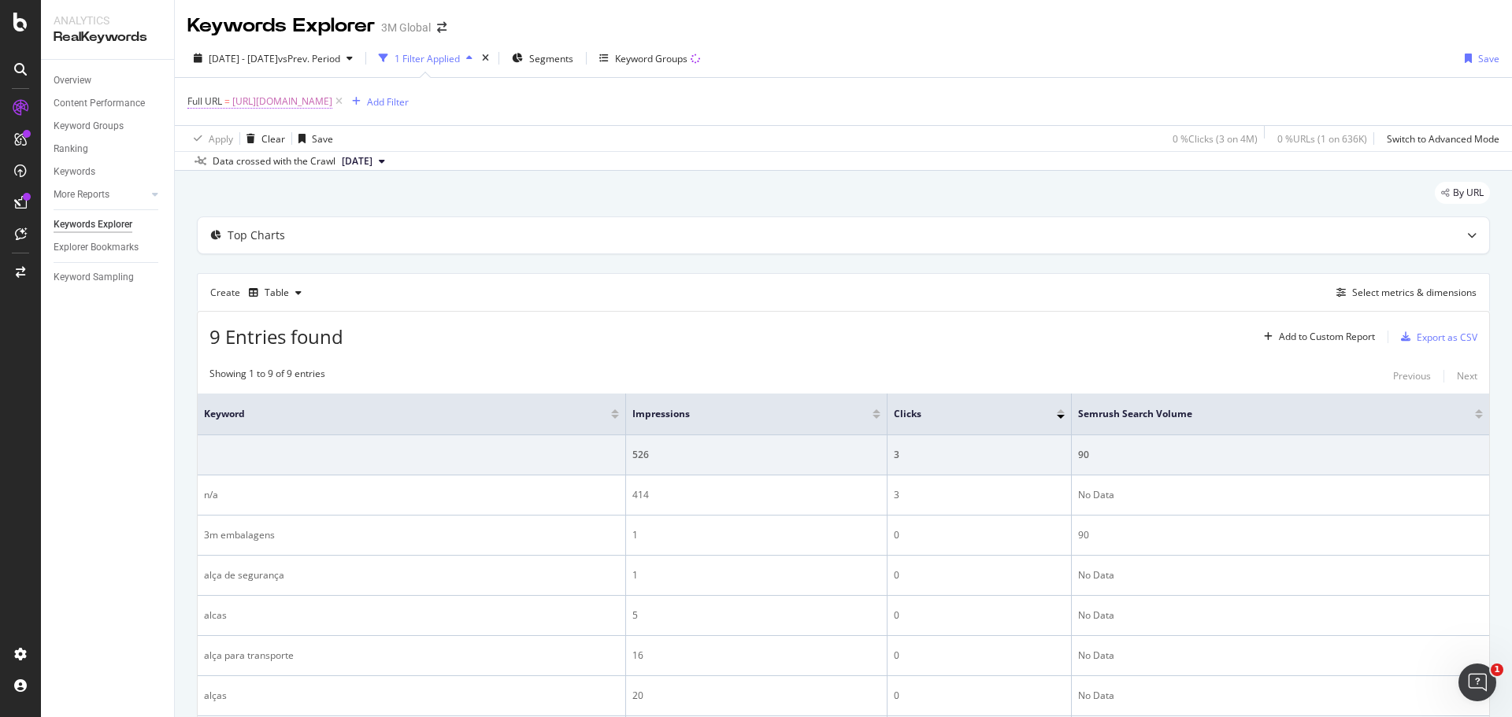
click at [332, 108] on span "[URL][DOMAIN_NAME]" at bounding box center [282, 102] width 100 height 22
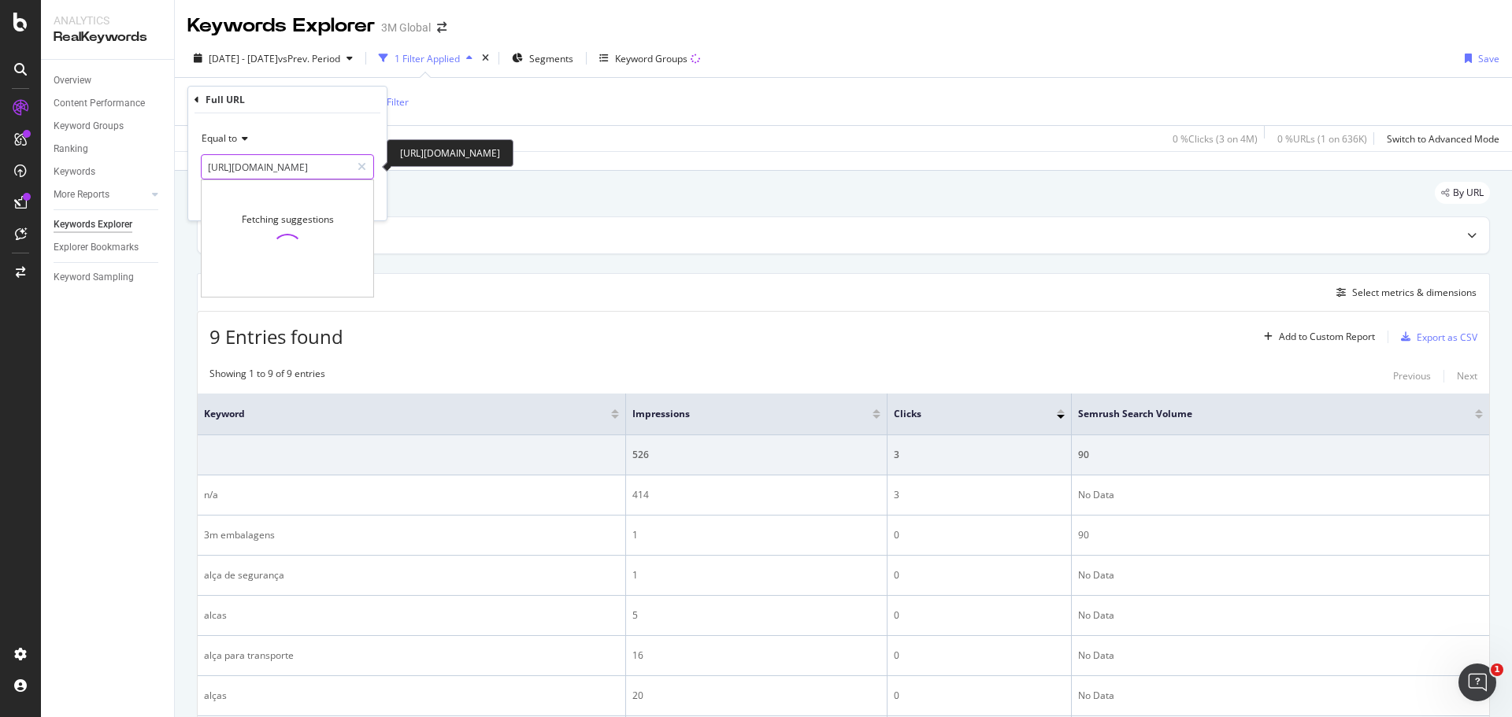
click at [295, 170] on input "[URL][DOMAIN_NAME]" at bounding box center [276, 166] width 149 height 25
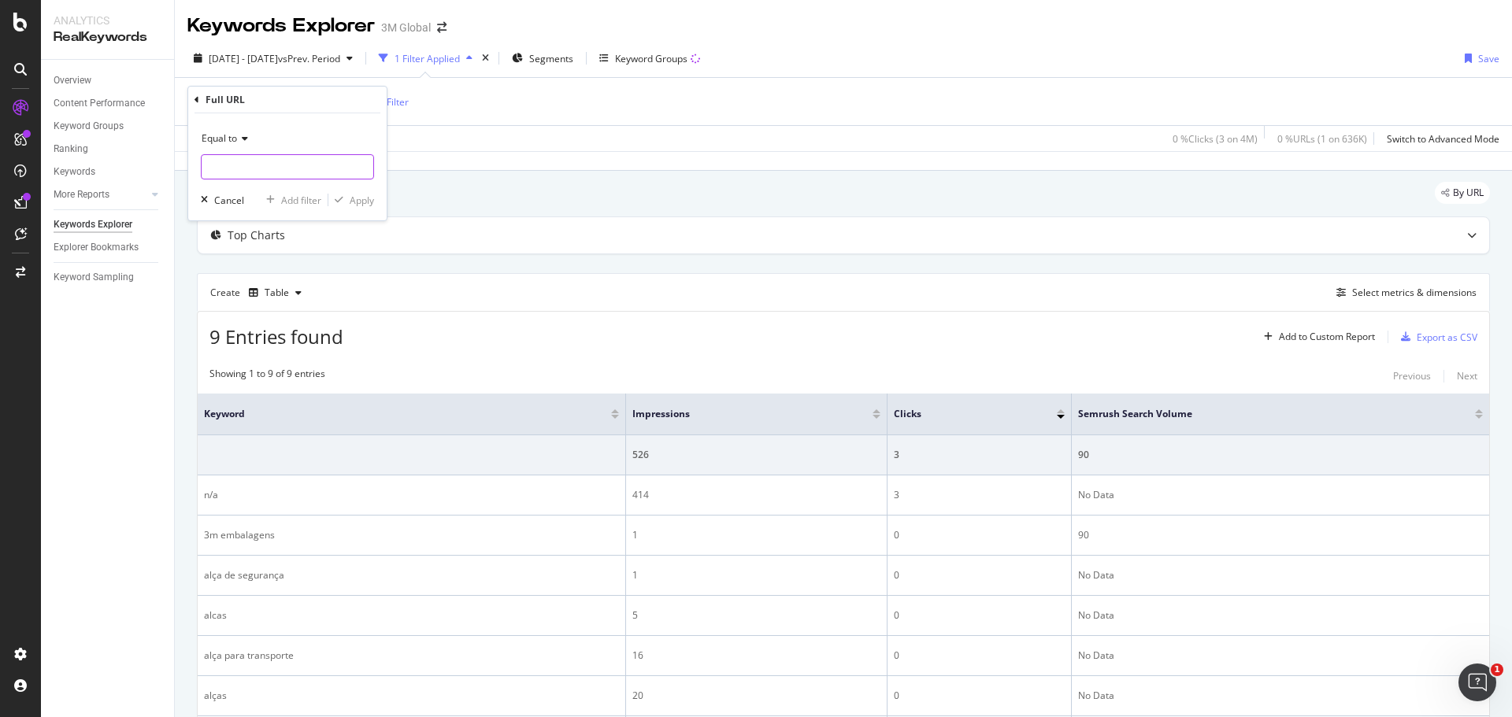
paste input "[URL][DOMAIN_NAME]"
type input "[URL][DOMAIN_NAME]"
click at [363, 198] on div "Apply" at bounding box center [362, 200] width 24 height 13
click at [1415, 329] on div "Export as CSV" at bounding box center [1435, 337] width 83 height 24
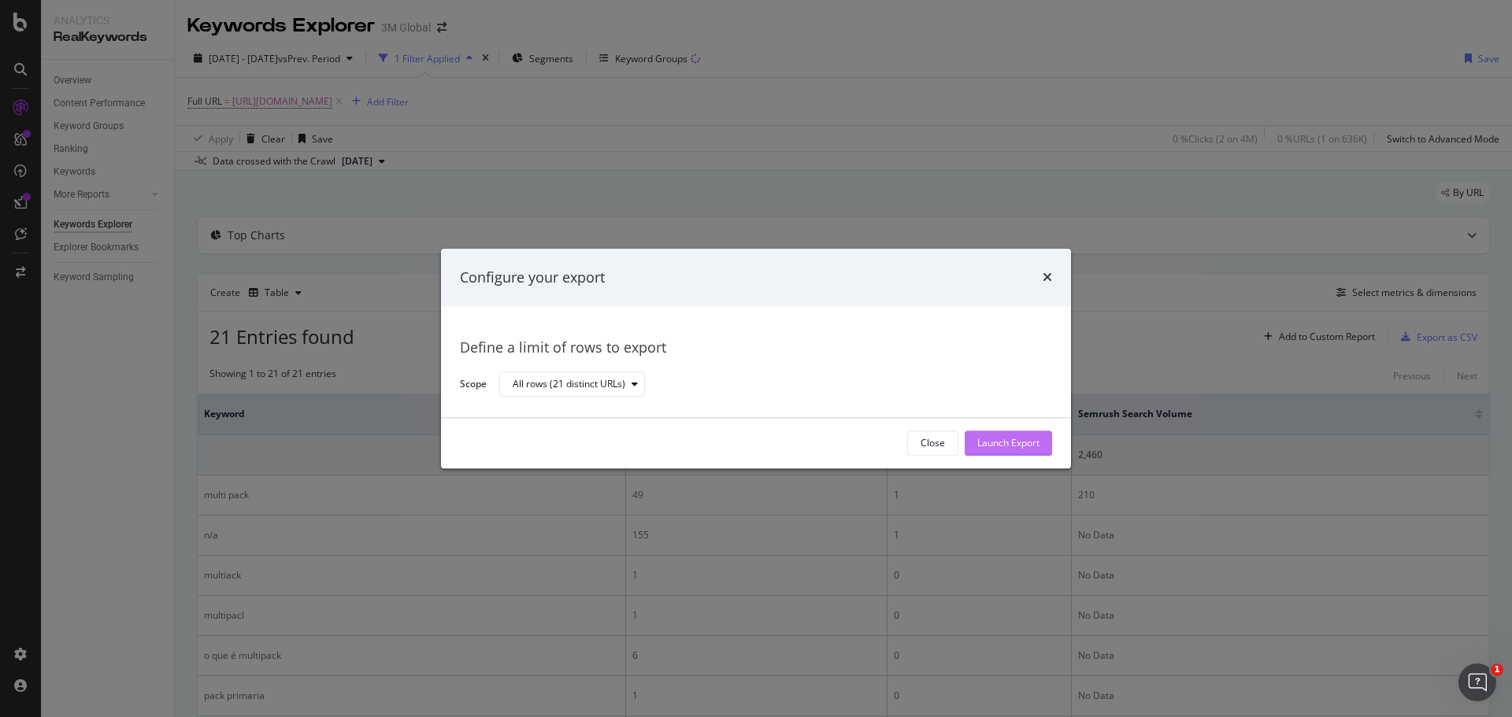
click at [1006, 446] on div "Launch Export" at bounding box center [1008, 443] width 62 height 13
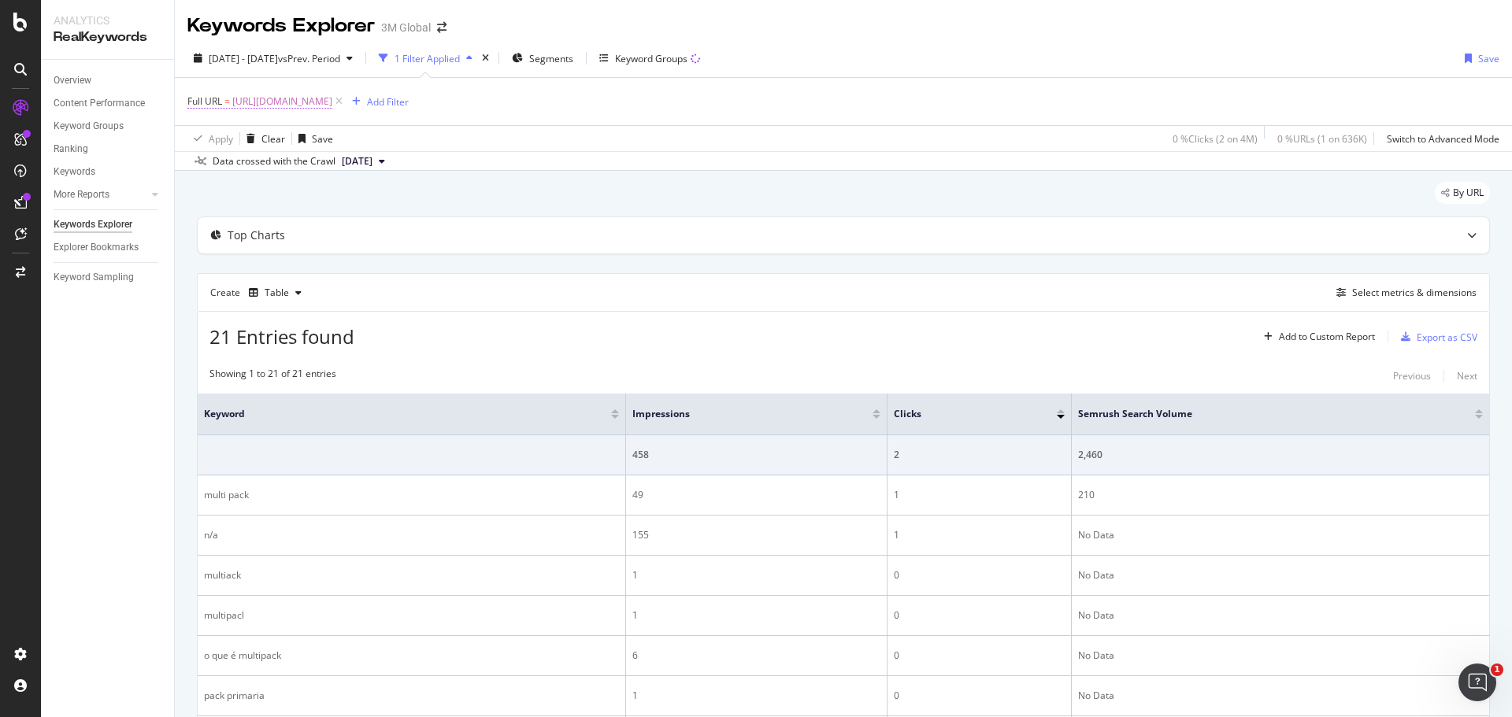
click at [332, 101] on span "[URL][DOMAIN_NAME]" at bounding box center [282, 102] width 100 height 22
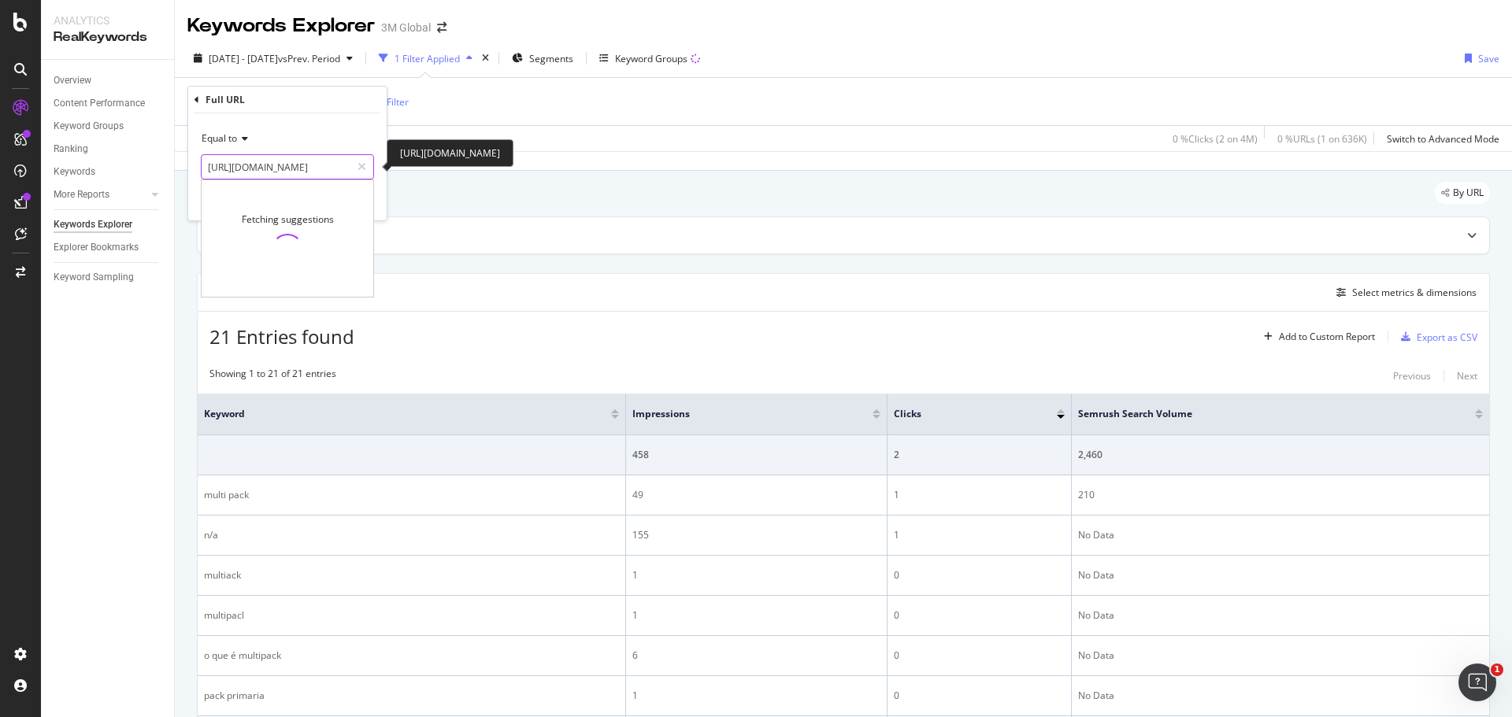
click at [282, 161] on input "[URL][DOMAIN_NAME]" at bounding box center [276, 166] width 149 height 25
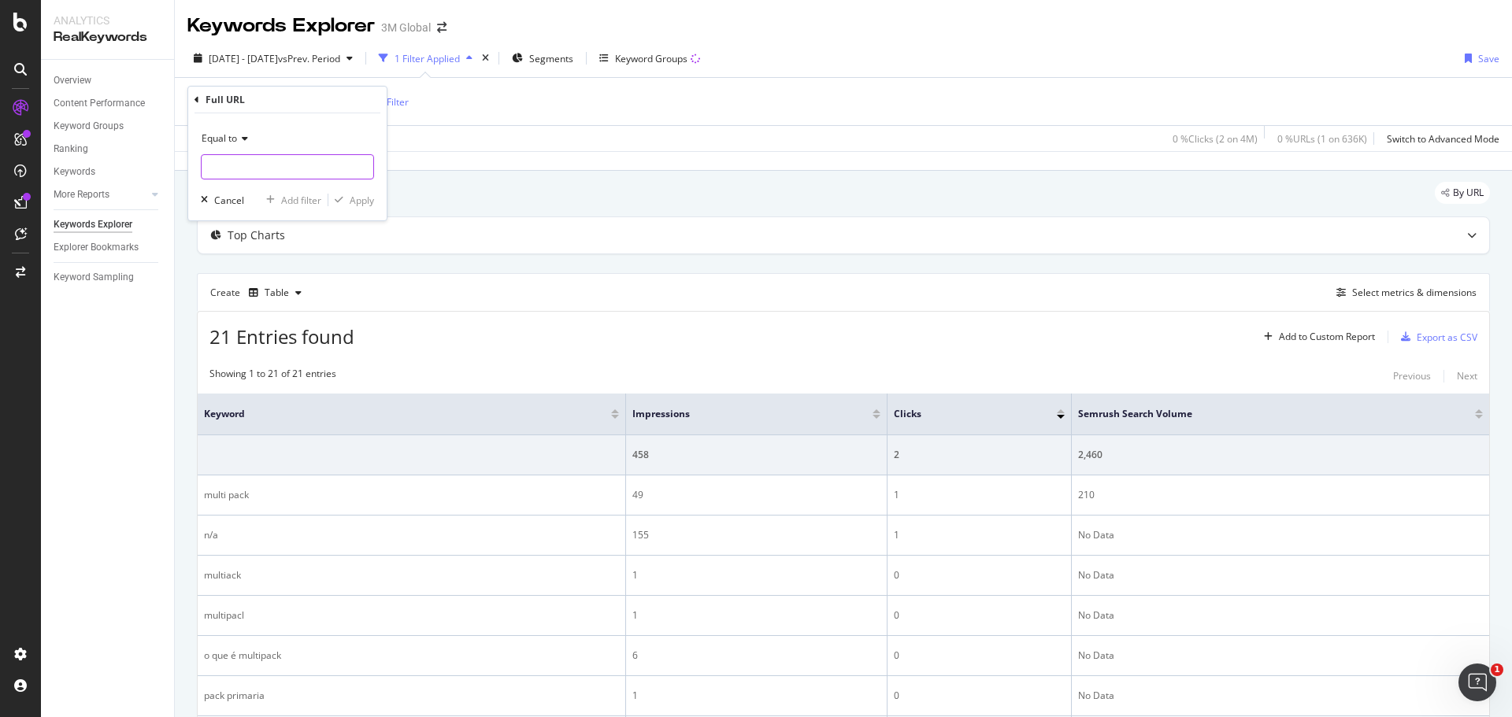
paste input "[URL][DOMAIN_NAME]"
type input "[URL][DOMAIN_NAME]"
click at [356, 205] on div "Apply" at bounding box center [362, 200] width 24 height 13
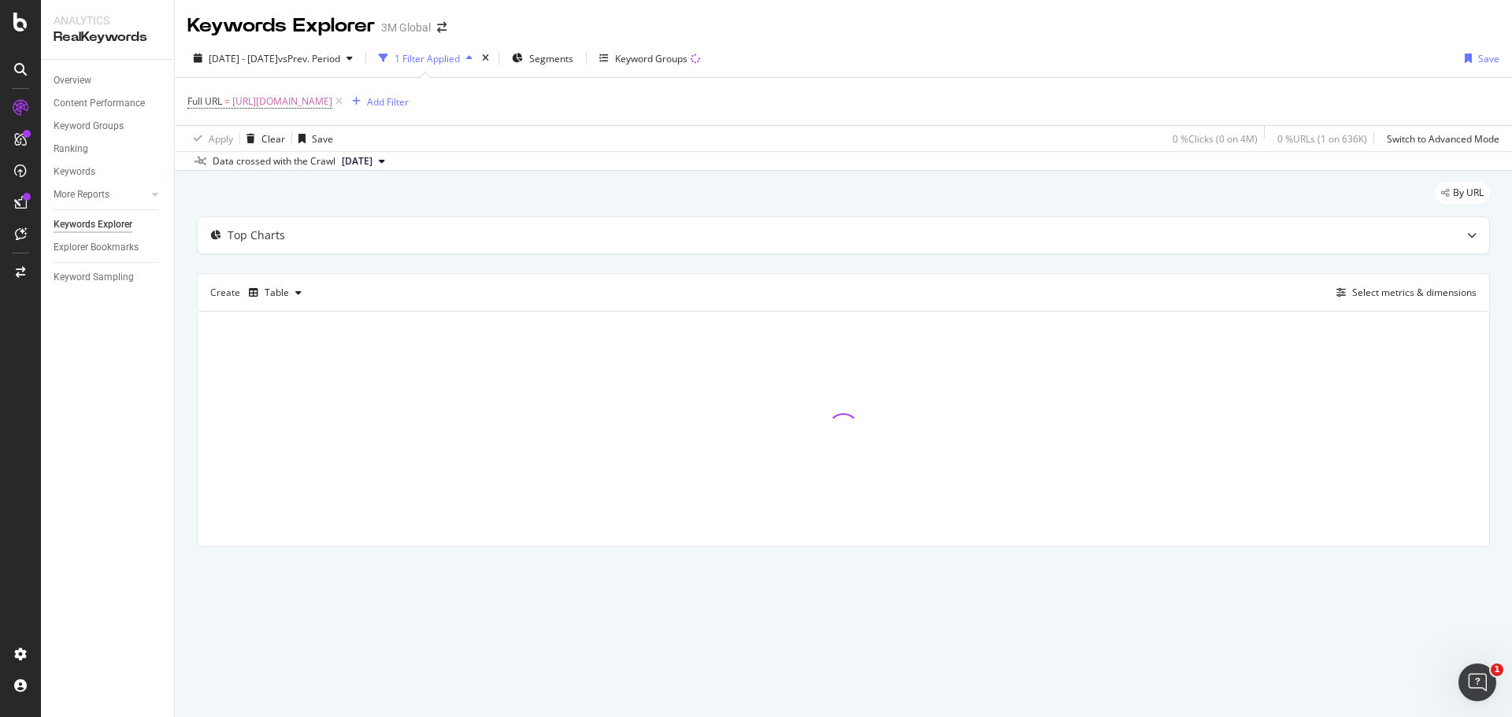
click at [817, 49] on div "[DATE] - [DATE] vs Prev. Period 1 Filter Applied Segments Keyword Groups Save" at bounding box center [843, 61] width 1337 height 31
